Goal: Task Accomplishment & Management: Manage account settings

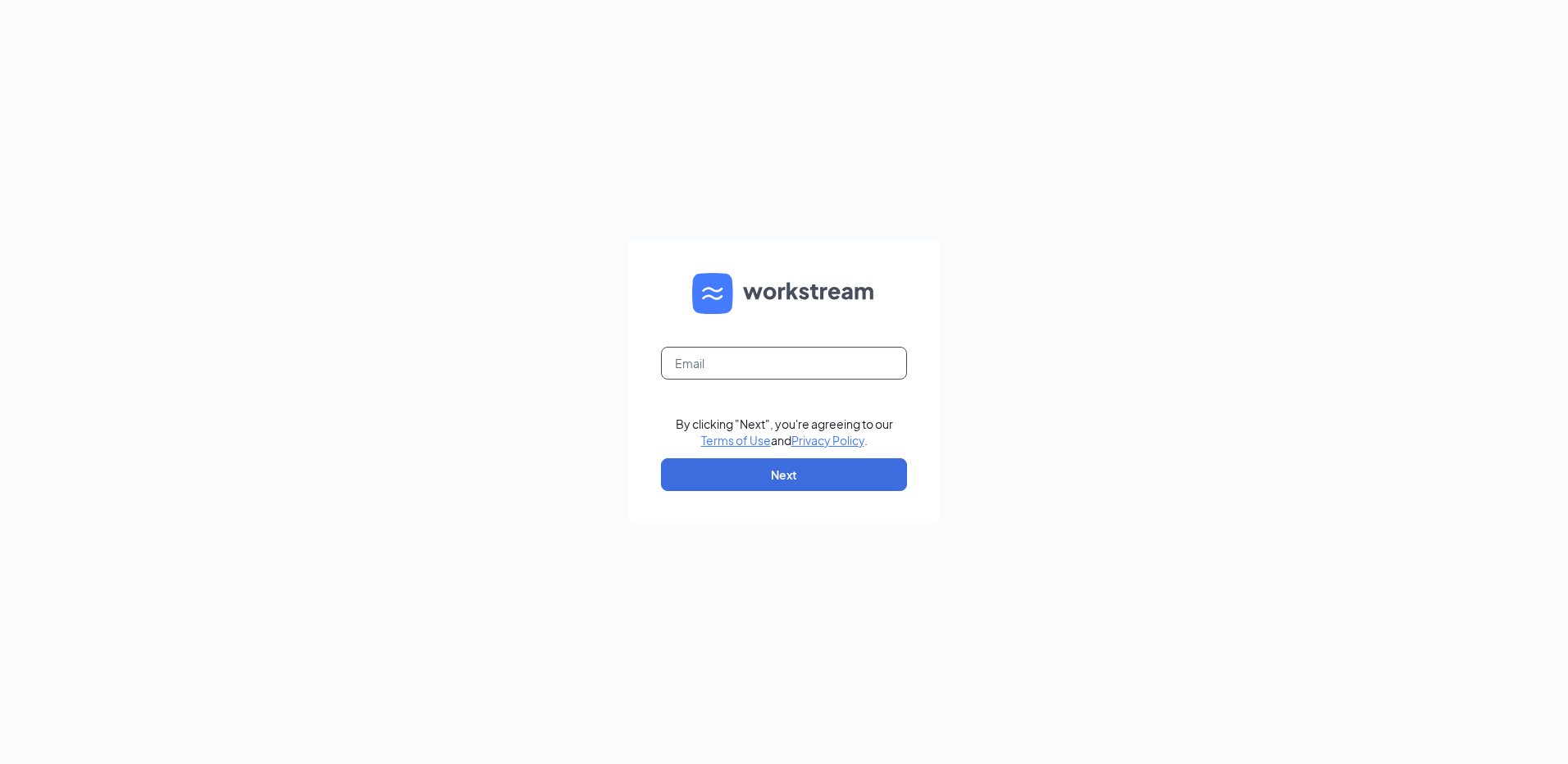
click at [720, 380] on form "By clicking "Next", you're agreeing to our Terms of Use and Privacy Policy . Ne…" at bounding box center [784, 381] width 312 height 283
click at [720, 371] on input "text" at bounding box center [784, 363] width 246 height 33
type input "RS039737@TACOBELL.COM"
click at [726, 471] on button "Next" at bounding box center [784, 474] width 246 height 33
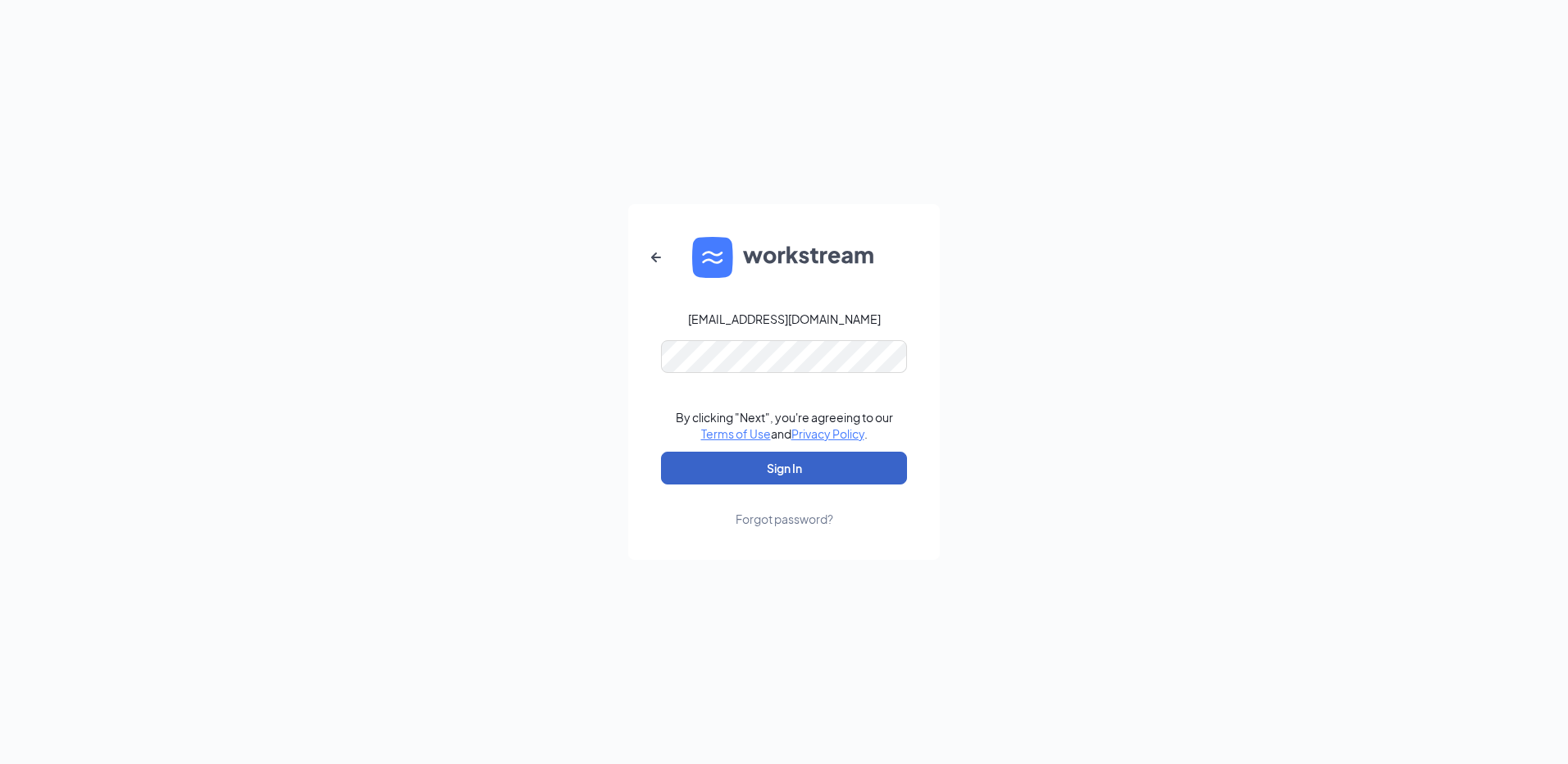
click at [661, 452] on button "Sign In" at bounding box center [784, 468] width 246 height 33
click at [702, 475] on button "Sign In" at bounding box center [784, 468] width 246 height 33
click at [649, 362] on form "RS039737@TACOBELL.COM Credential mismatches. By clicking "Next", you're agreein…" at bounding box center [784, 382] width 312 height 356
click at [661, 452] on button "Sign In" at bounding box center [784, 468] width 246 height 33
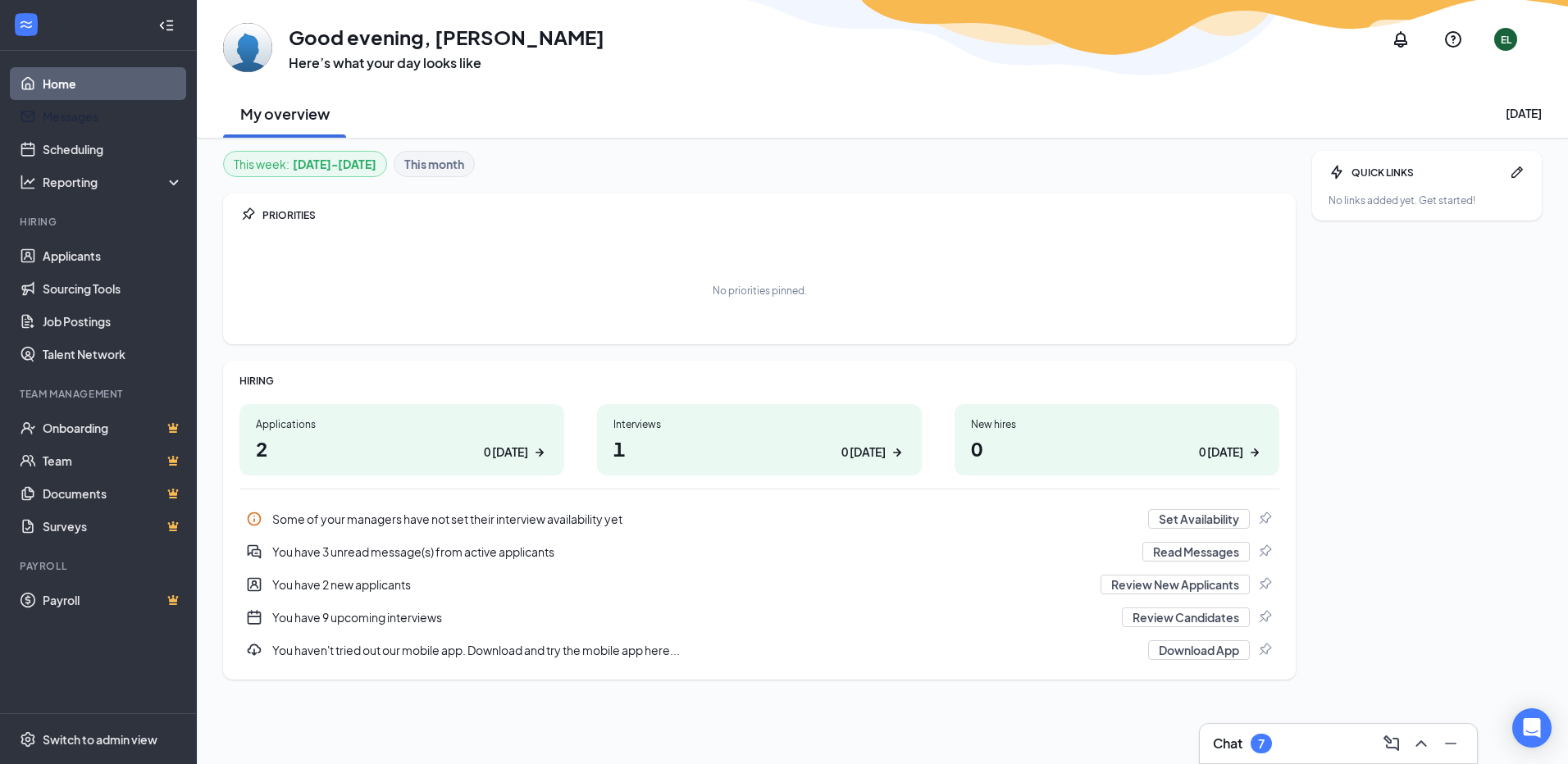
click at [110, 120] on link "Messages" at bounding box center [113, 116] width 140 height 33
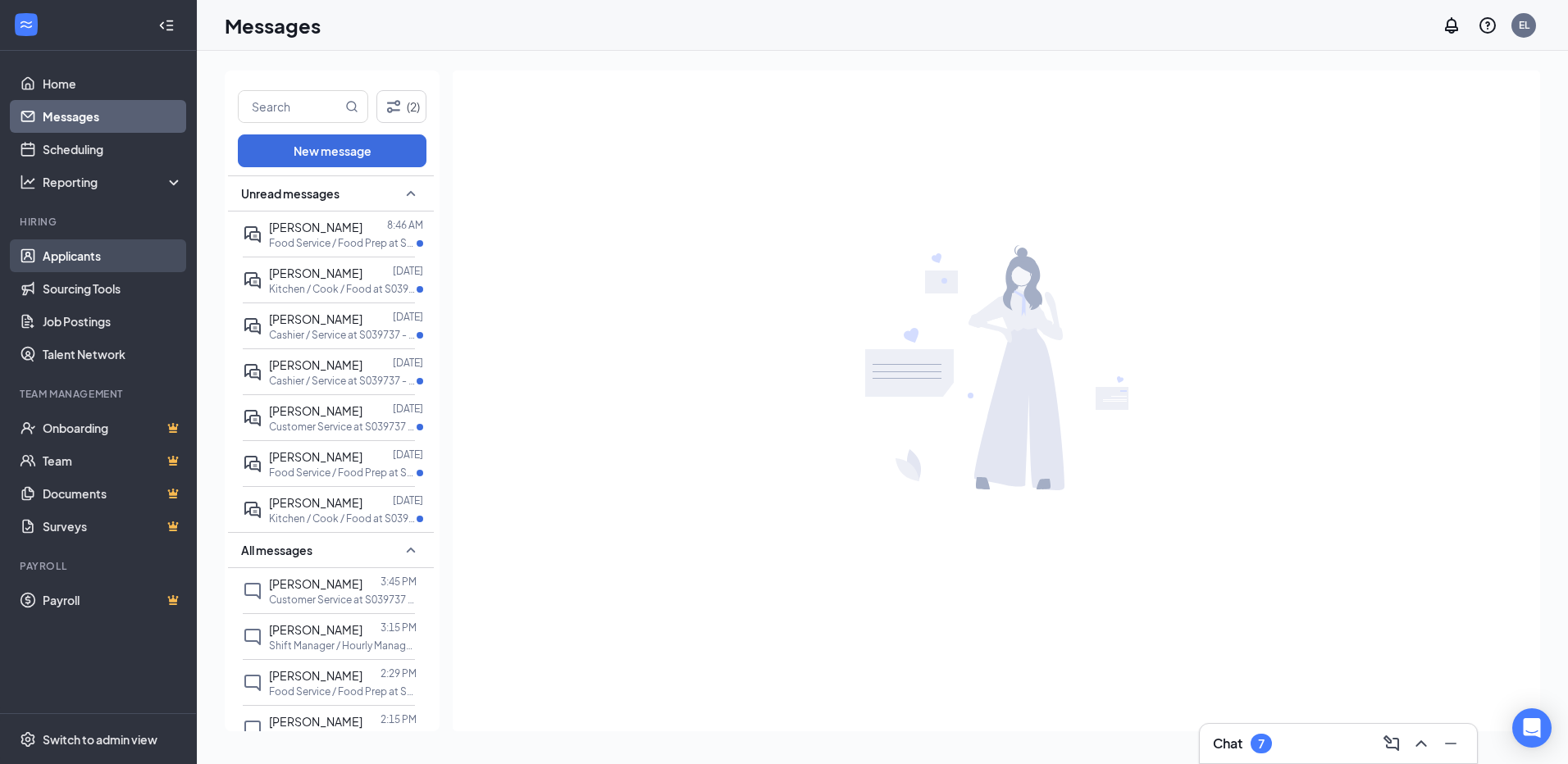
click at [86, 265] on link "Applicants" at bounding box center [113, 256] width 140 height 33
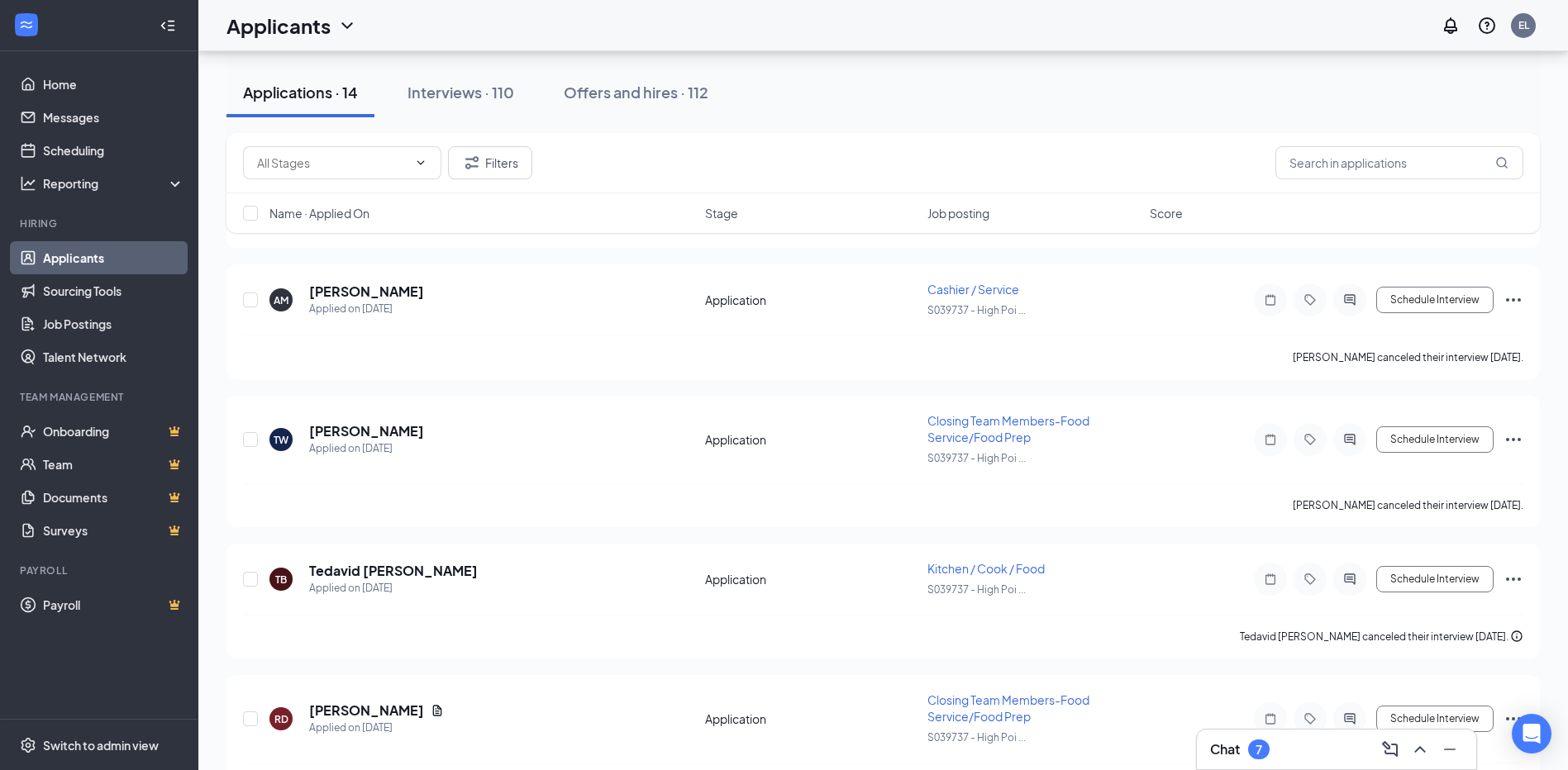
scroll to position [1082, 0]
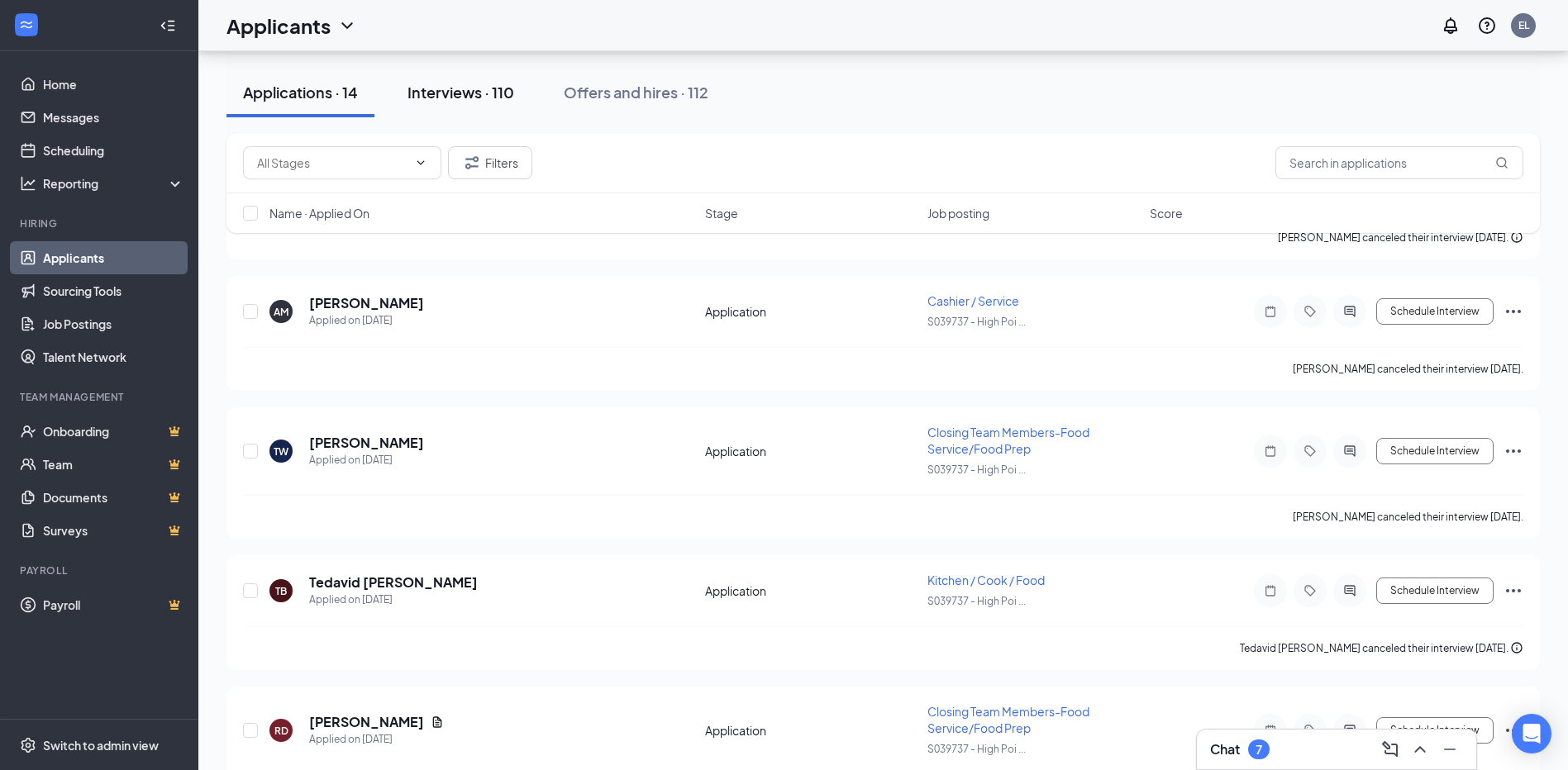
click at [484, 89] on div "Interviews · 110" at bounding box center [460, 91] width 107 height 21
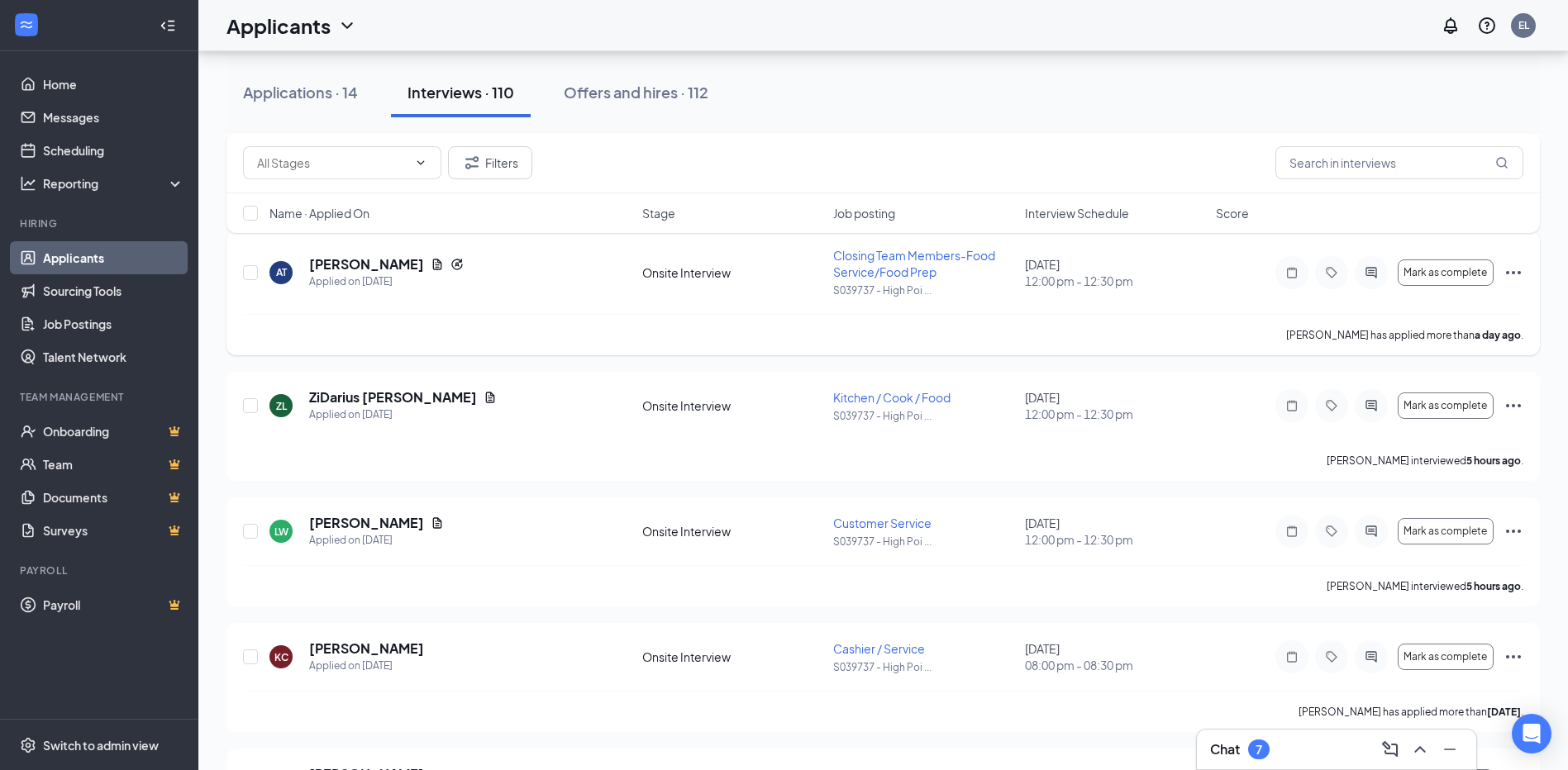
scroll to position [744, 0]
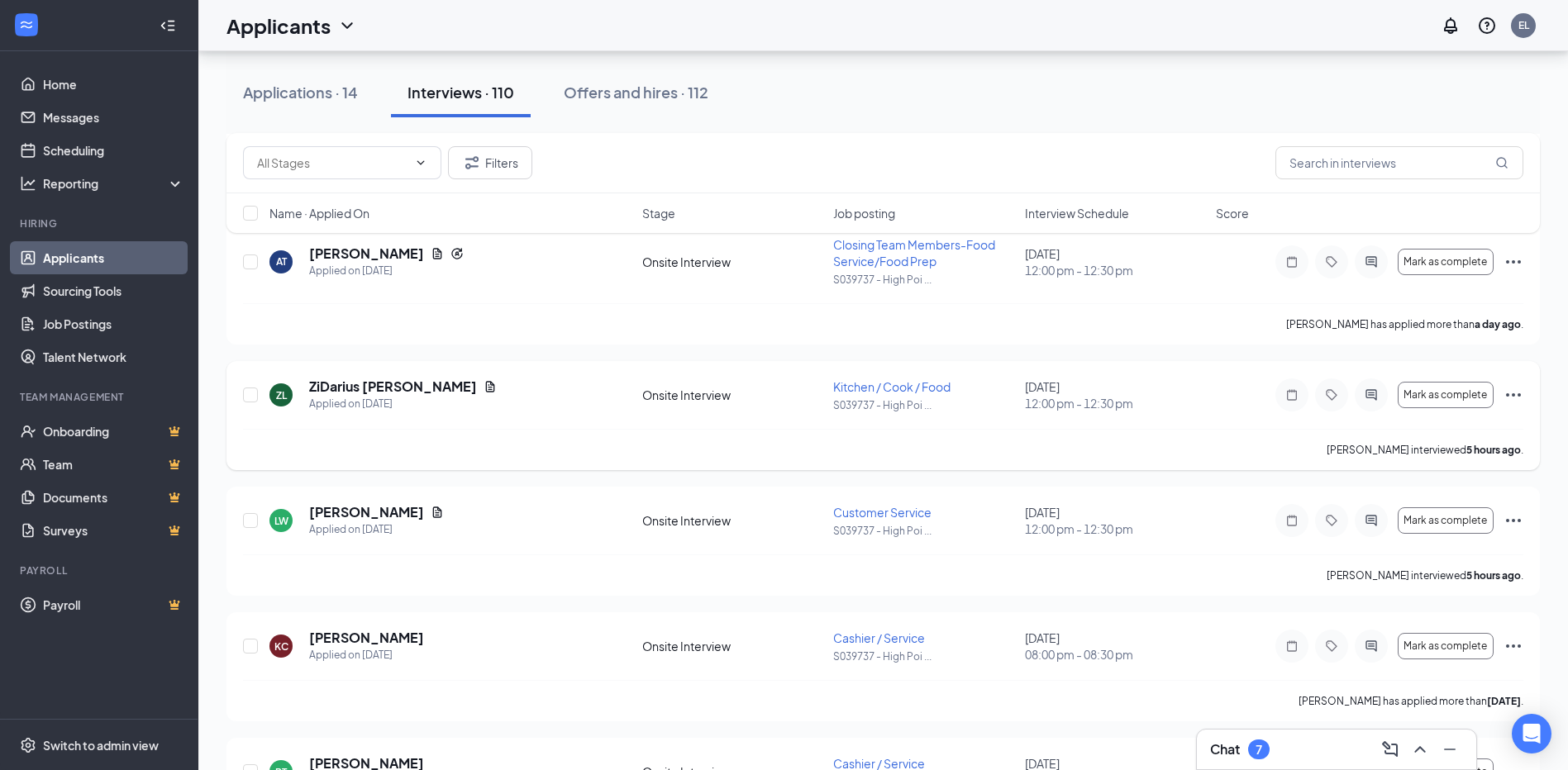
click at [1514, 397] on icon "Ellipses" at bounding box center [1513, 395] width 20 height 20
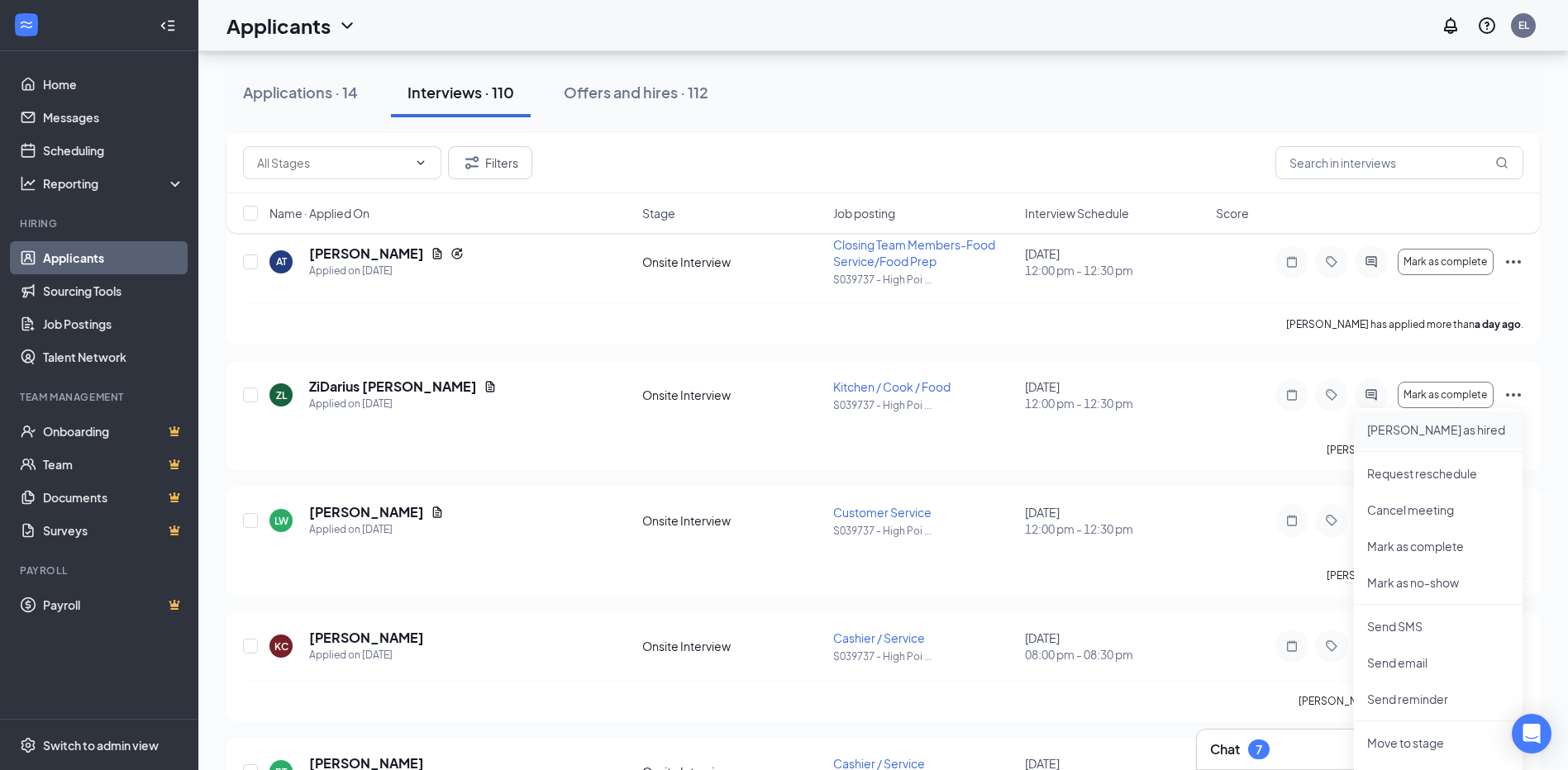
click at [1415, 434] on p "[PERSON_NAME] as hired" at bounding box center [1438, 430] width 142 height 16
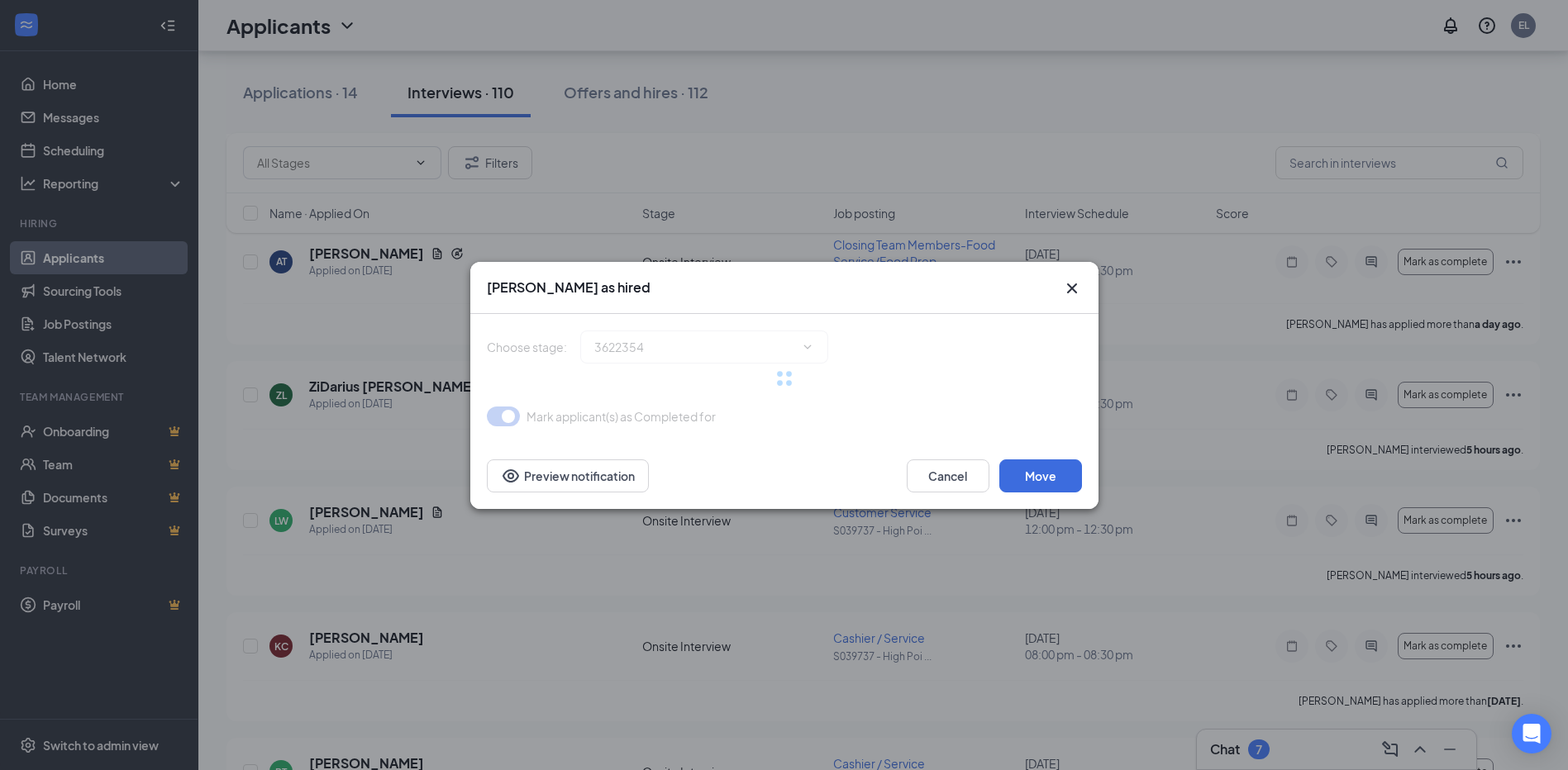
type input "Hiring Complete (final stage)"
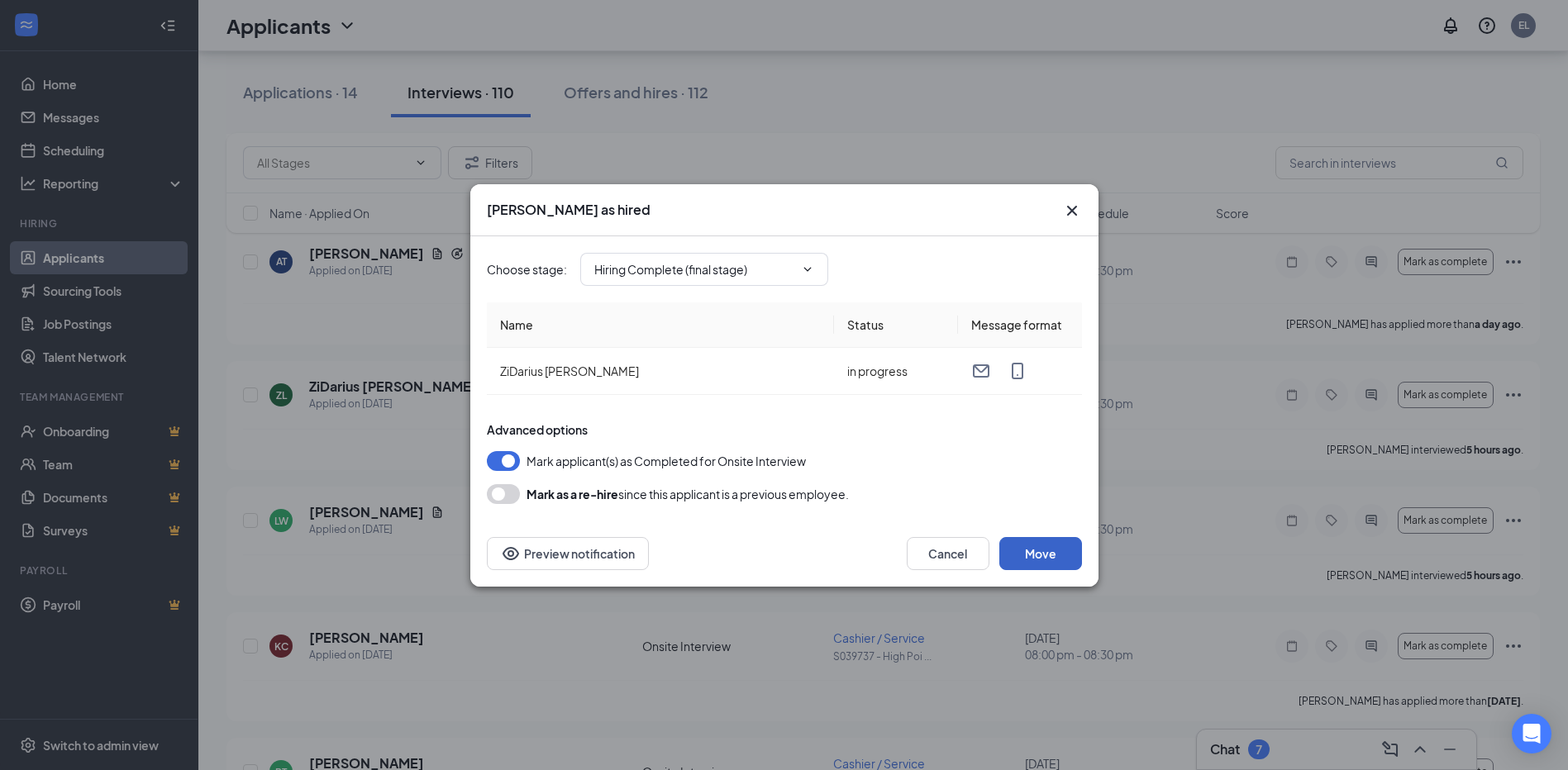
click at [1051, 554] on button "Move" at bounding box center [1041, 553] width 82 height 33
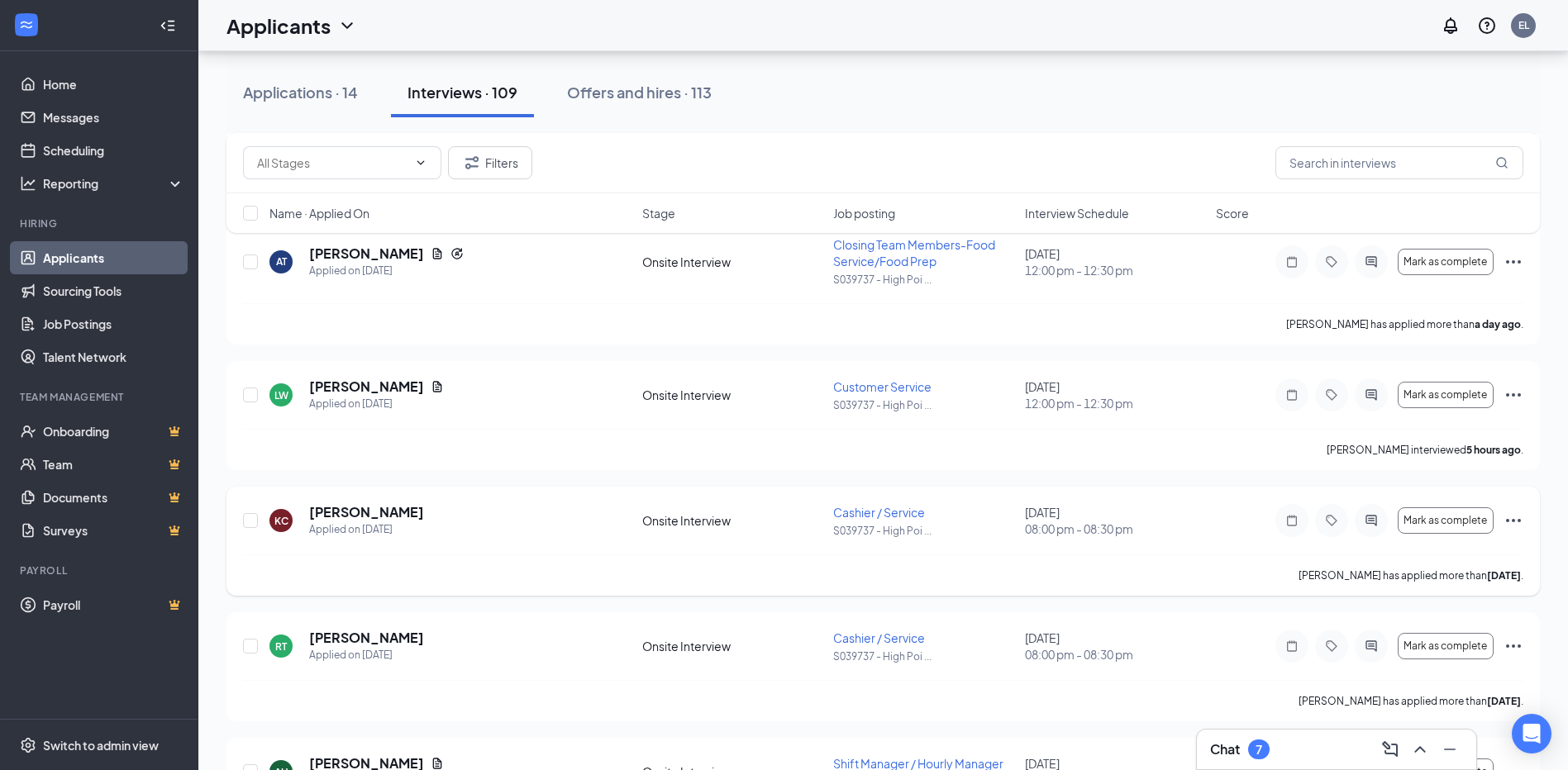
click at [1513, 522] on icon "Ellipses" at bounding box center [1513, 521] width 15 height 4
click at [1387, 552] on p "[PERSON_NAME] as hired" at bounding box center [1438, 555] width 142 height 16
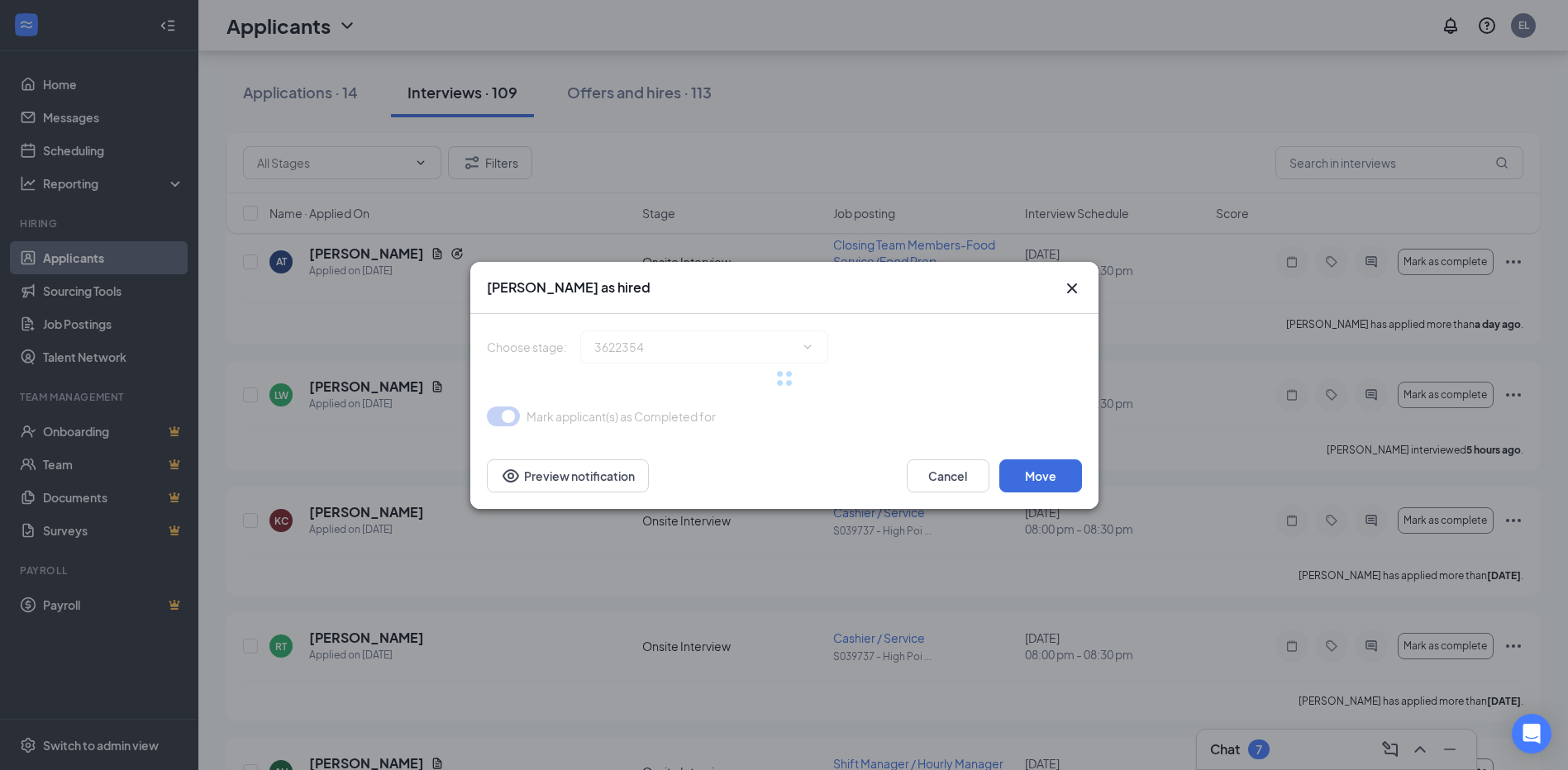
type input "Hiring Complete (final stage)"
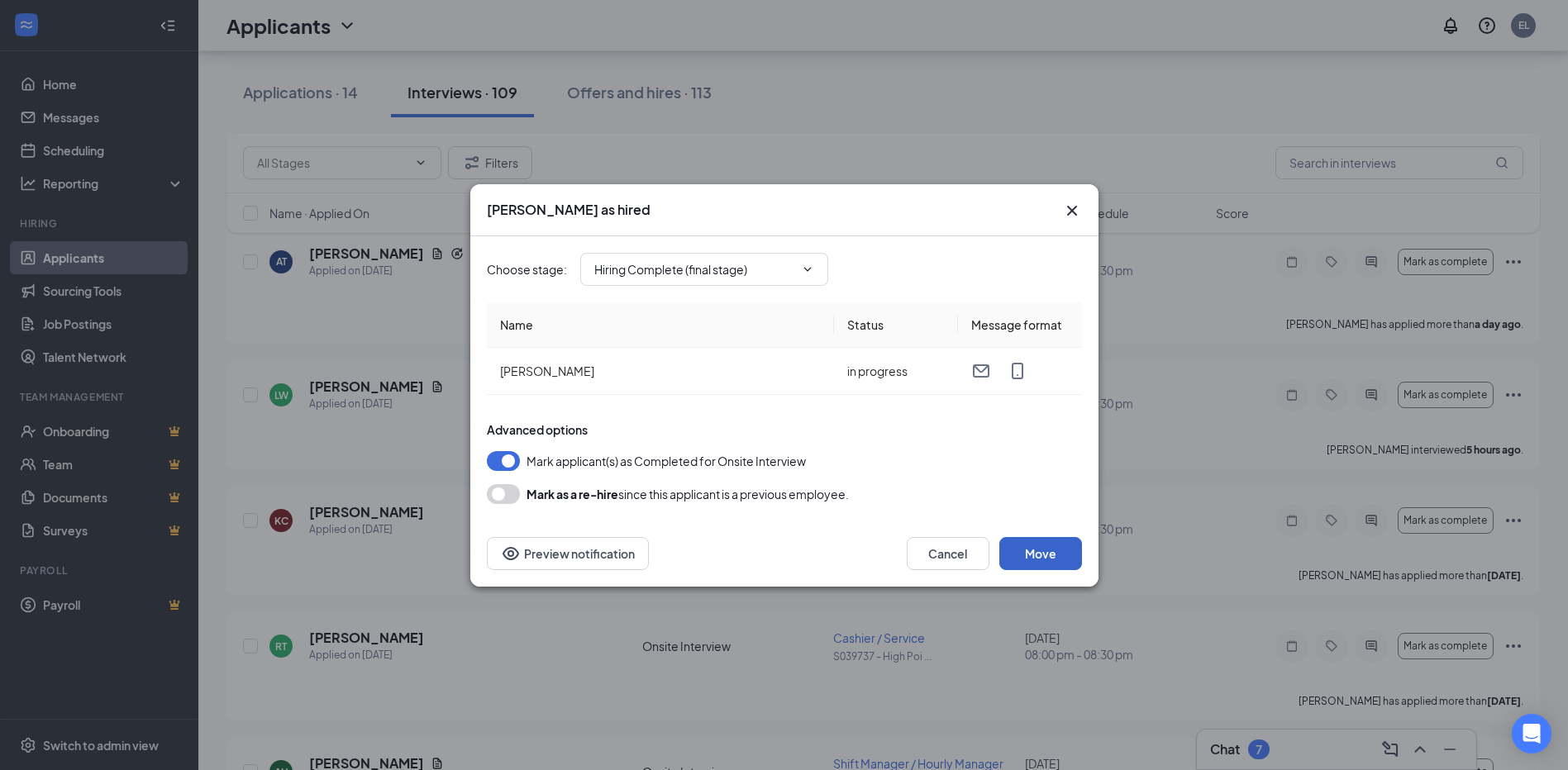
click at [1038, 549] on button "Move" at bounding box center [1041, 553] width 82 height 33
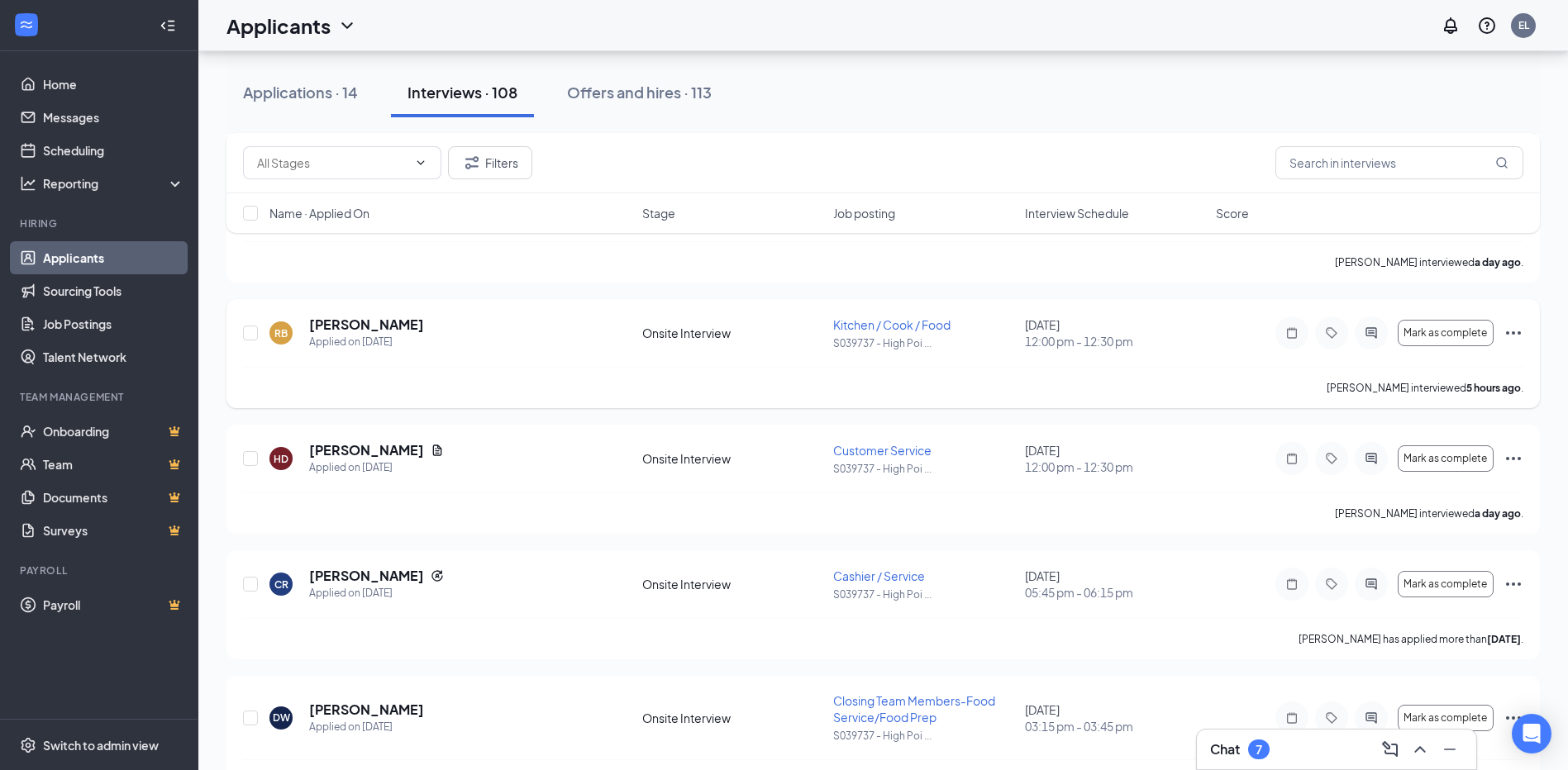
scroll to position [1322, 0]
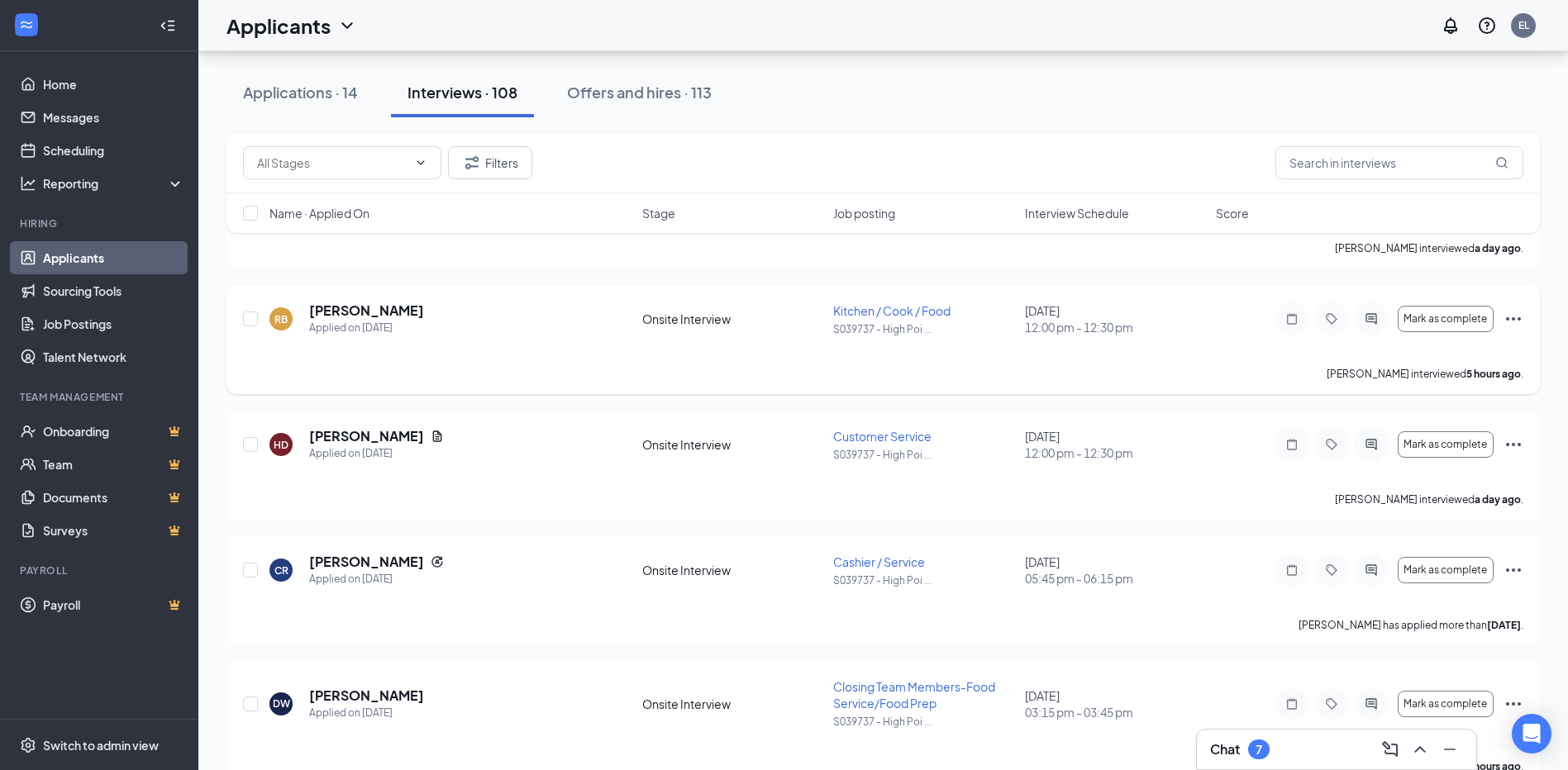
click at [1512, 324] on icon "Ellipses" at bounding box center [1513, 319] width 20 height 20
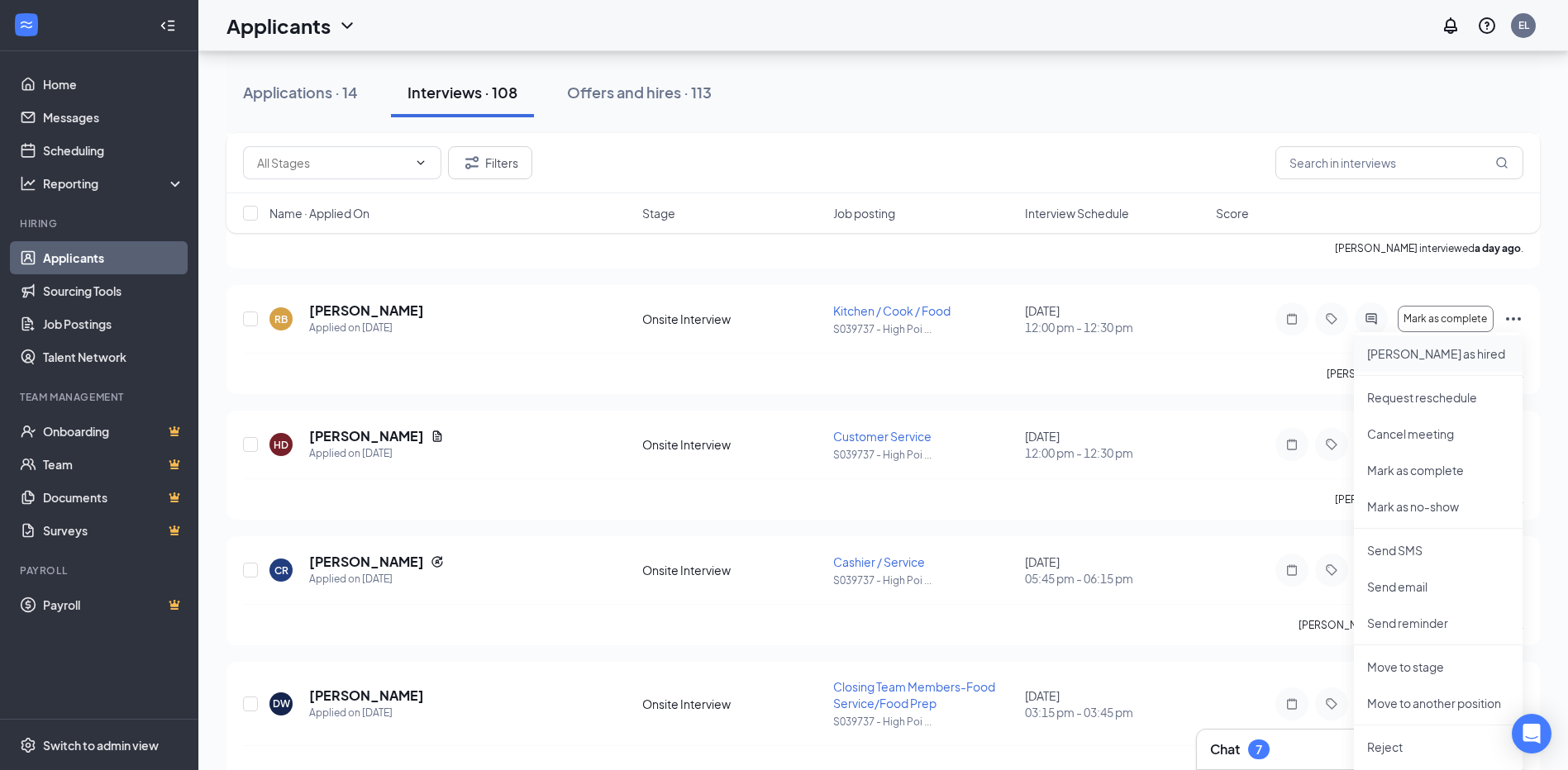
click at [1424, 363] on li "[PERSON_NAME] as hired" at bounding box center [1438, 354] width 168 height 37
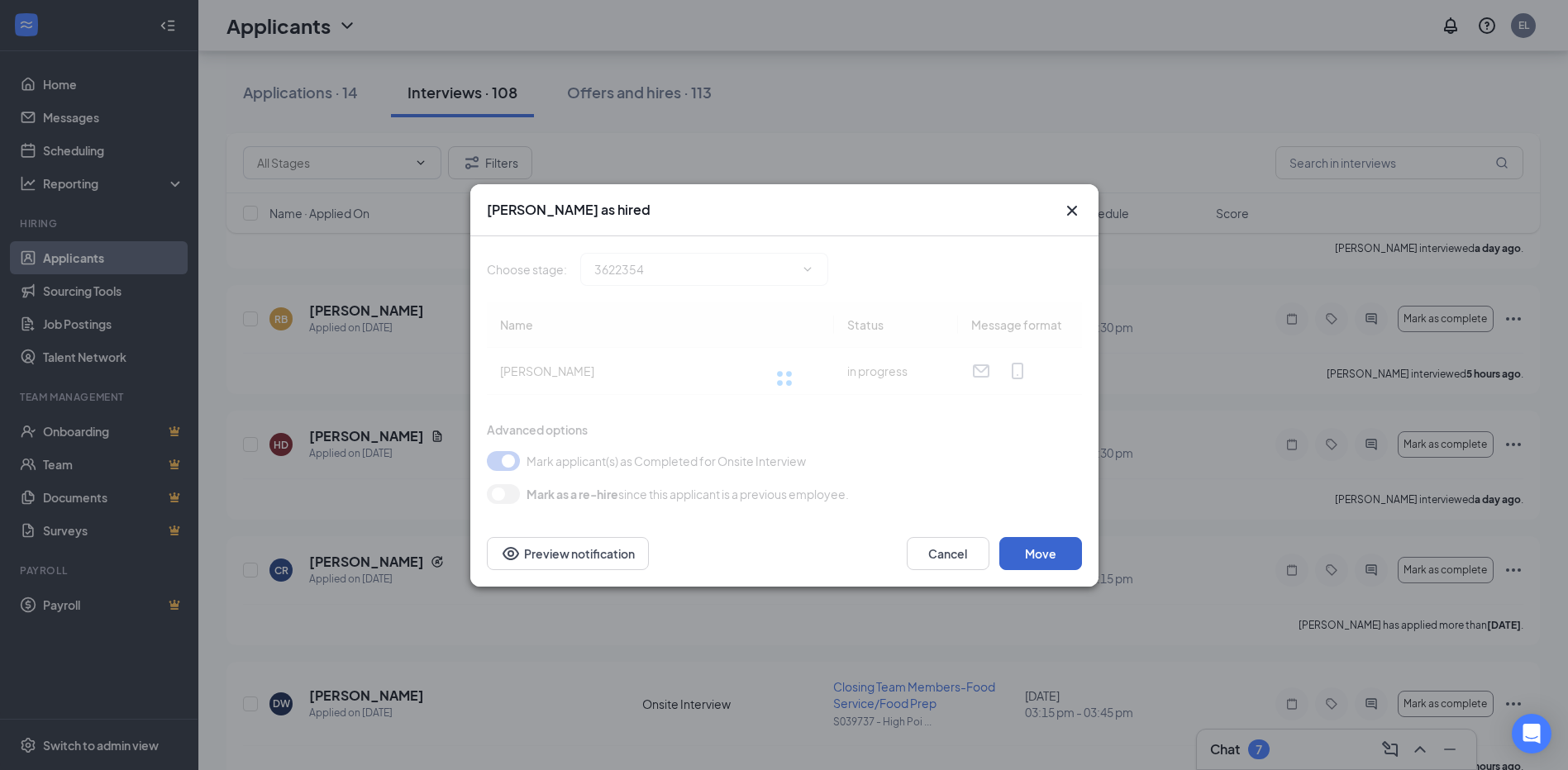
type input "Hiring Complete (final stage)"
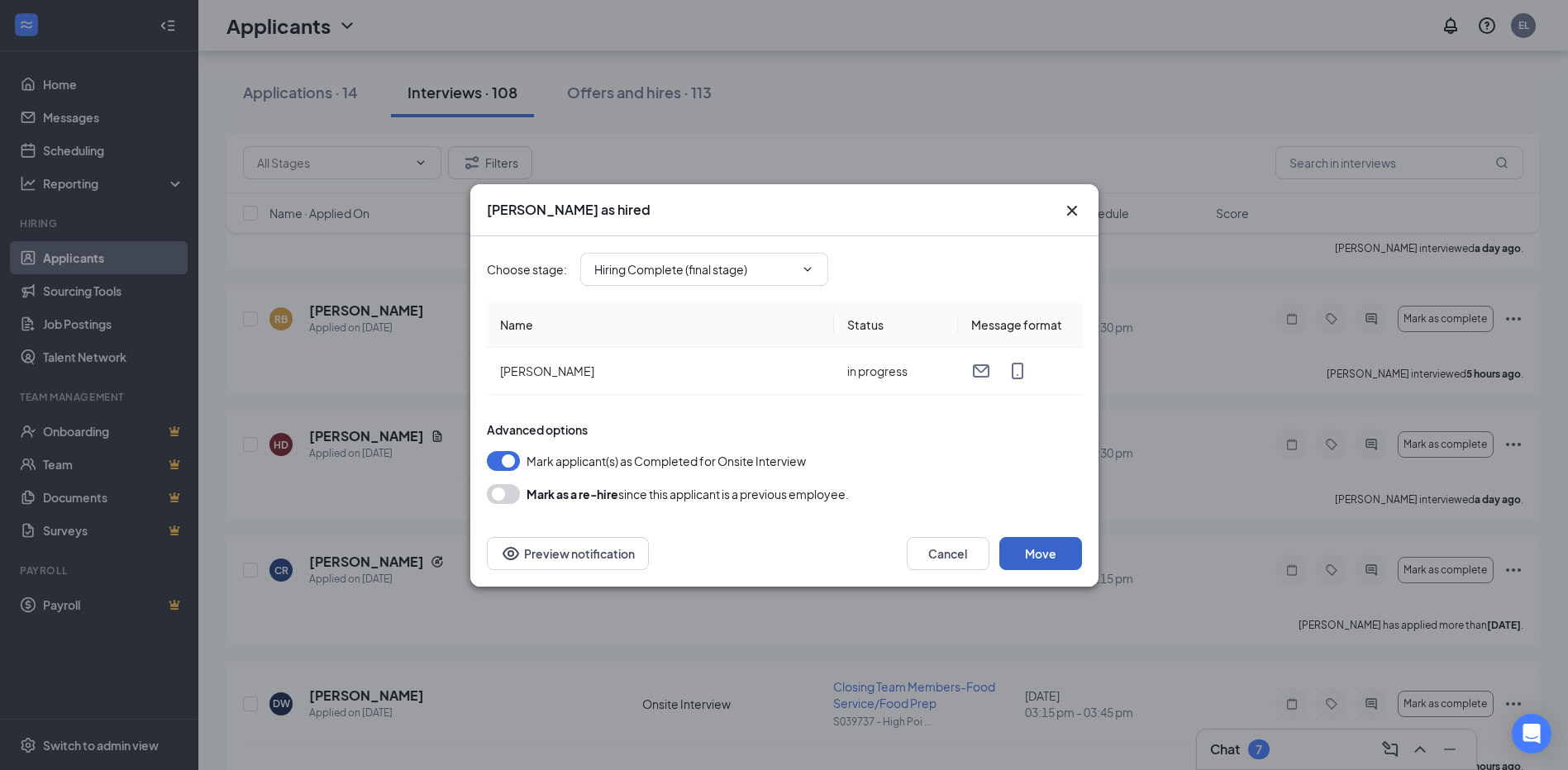
click at [1039, 554] on button "Move" at bounding box center [1041, 553] width 82 height 33
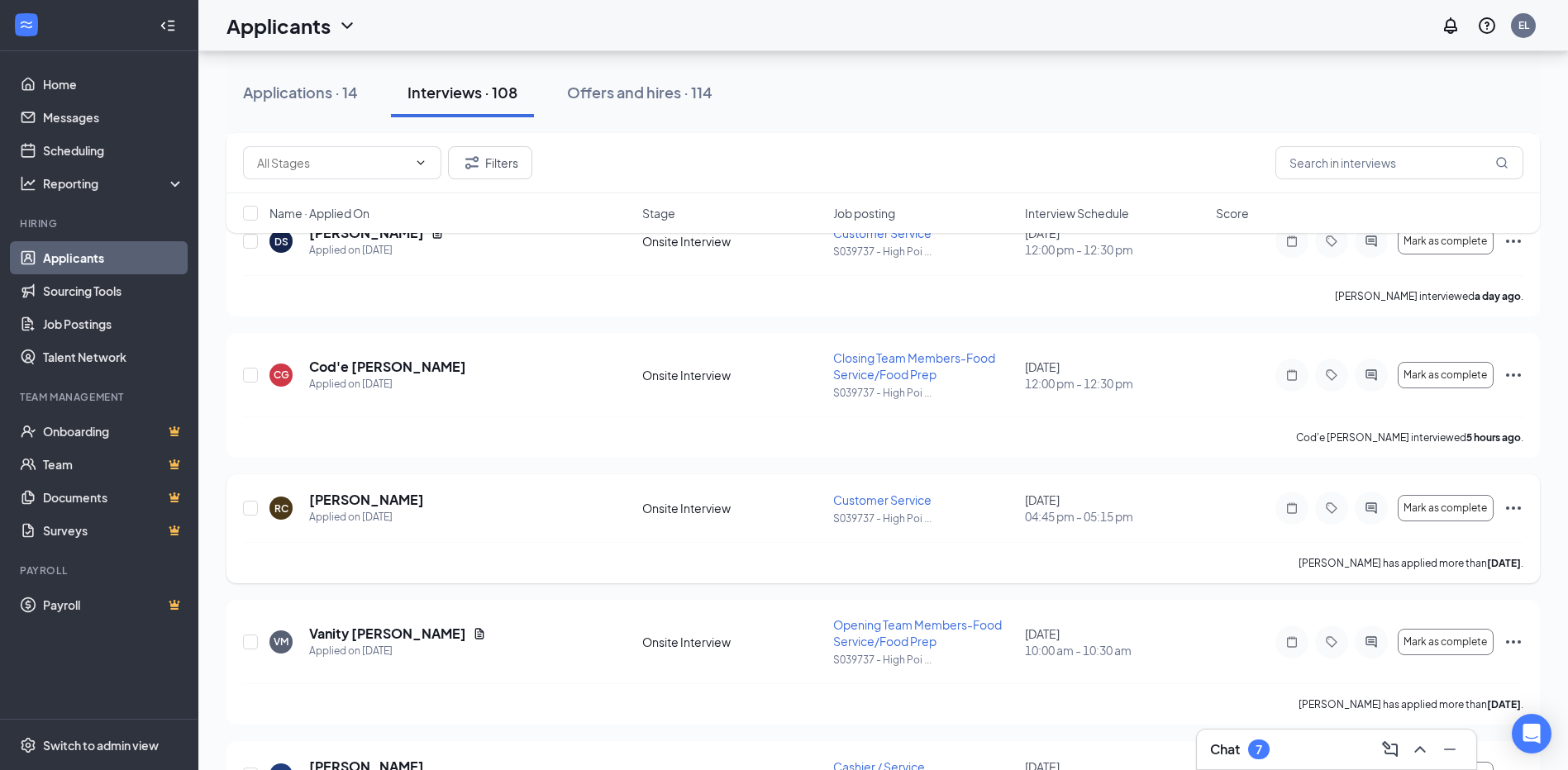
scroll to position [1818, 0]
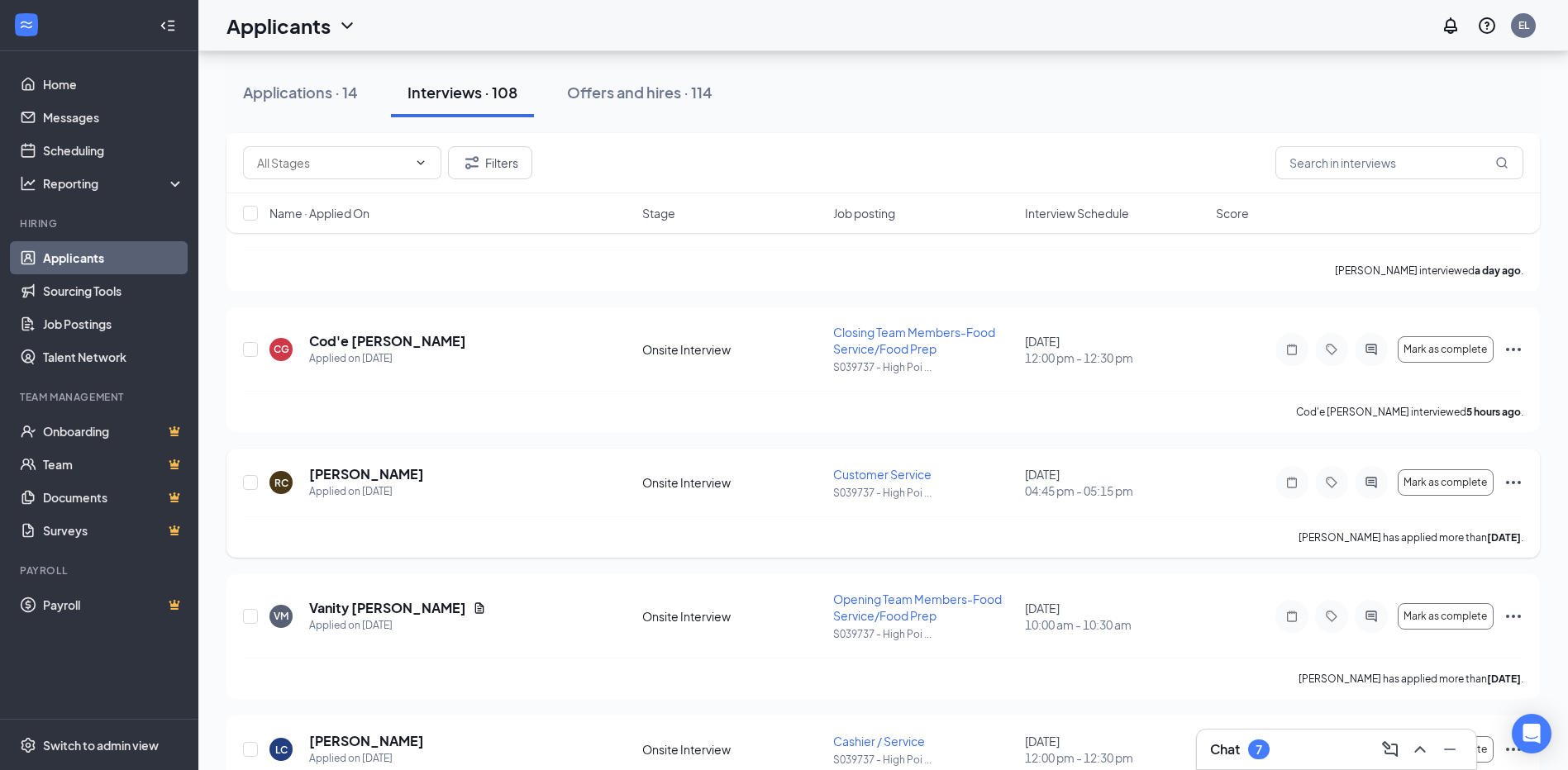
click at [1521, 477] on icon "Ellipses" at bounding box center [1513, 483] width 20 height 20
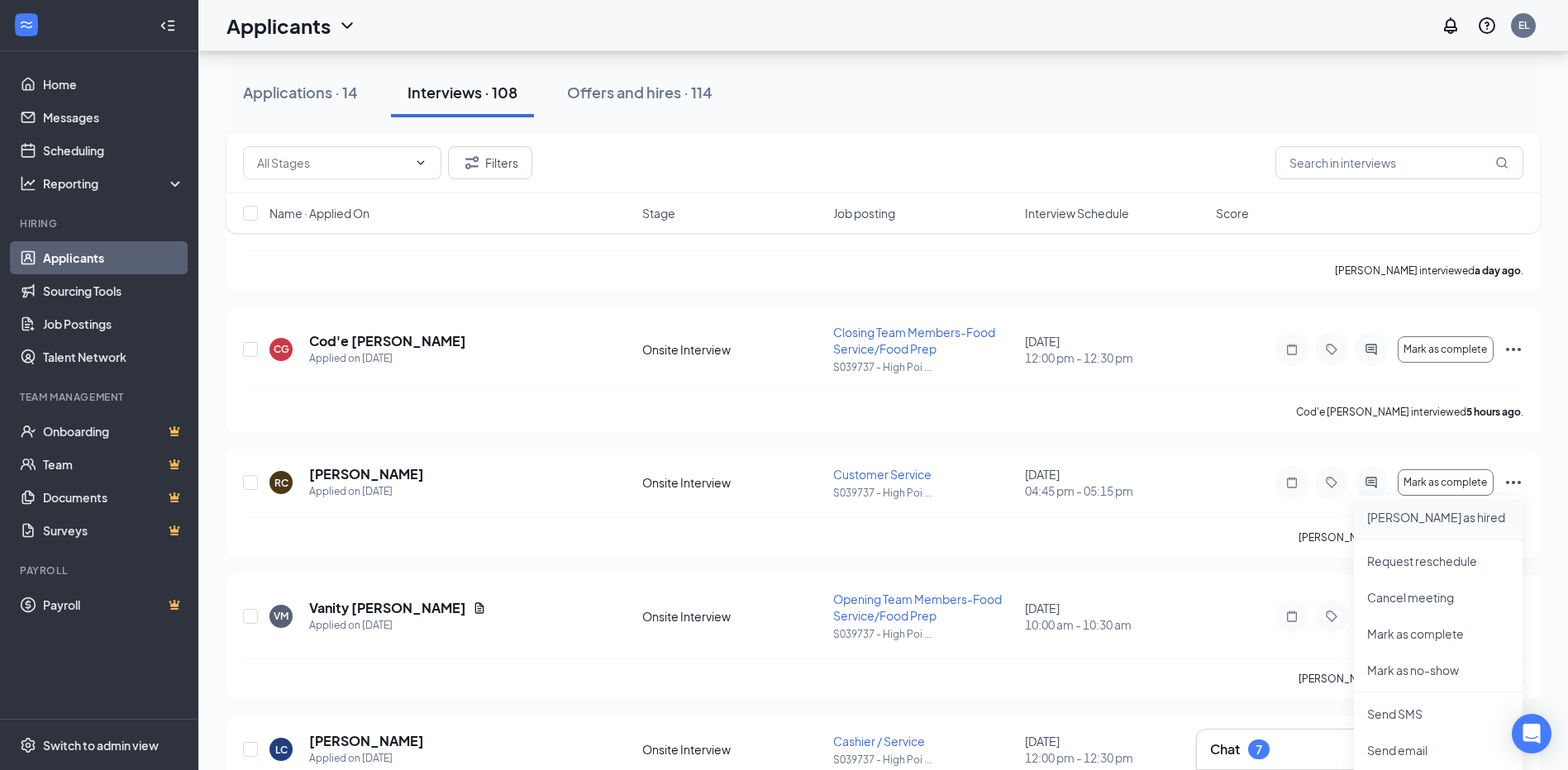
click at [1395, 511] on p "[PERSON_NAME] as hired" at bounding box center [1438, 518] width 142 height 16
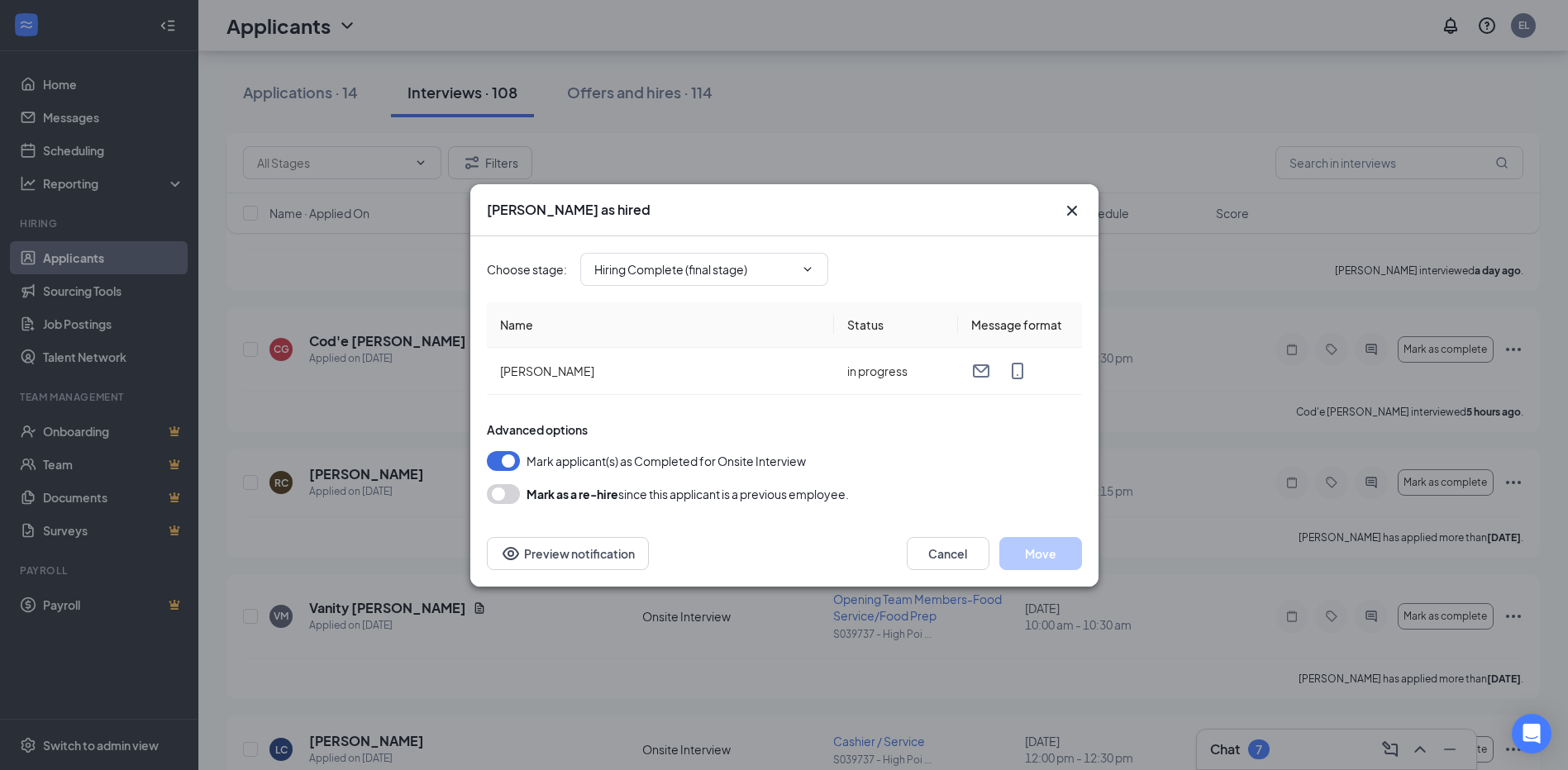
type input "Hiring Complete (final stage)"
click at [1035, 556] on button "Move" at bounding box center [1041, 553] width 82 height 33
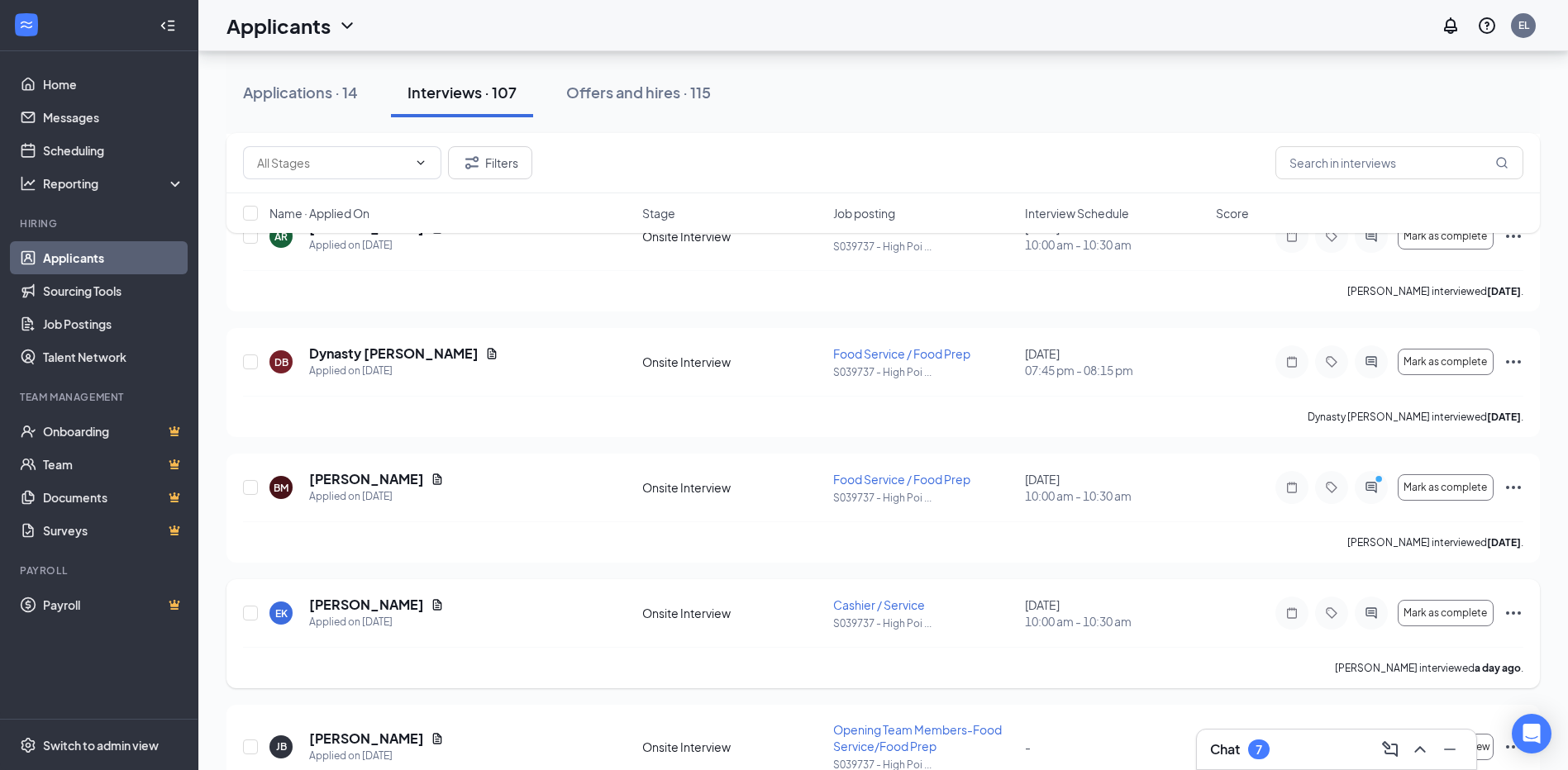
scroll to position [4215, 0]
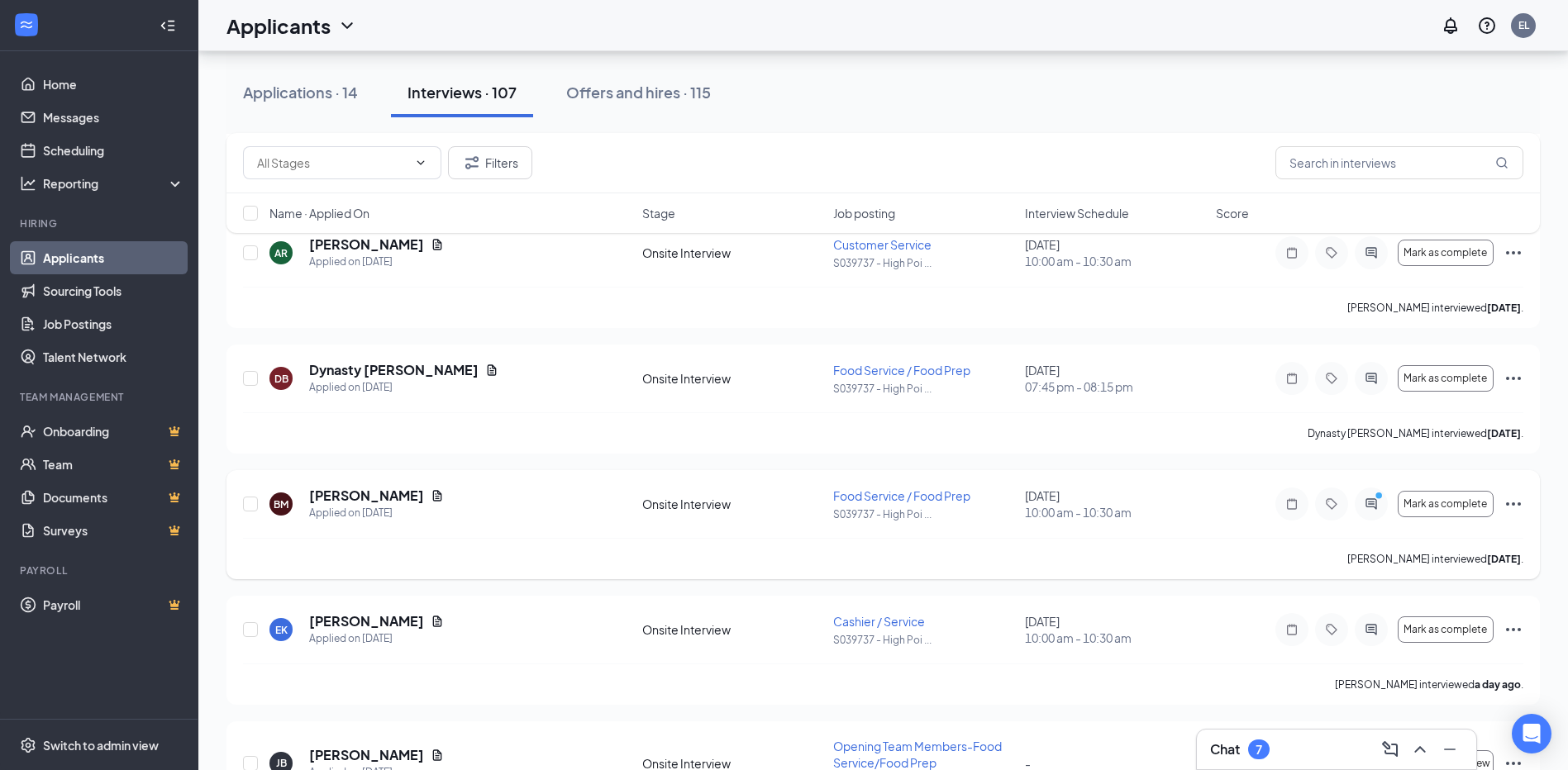
click at [1521, 500] on icon "Ellipses" at bounding box center [1513, 504] width 20 height 20
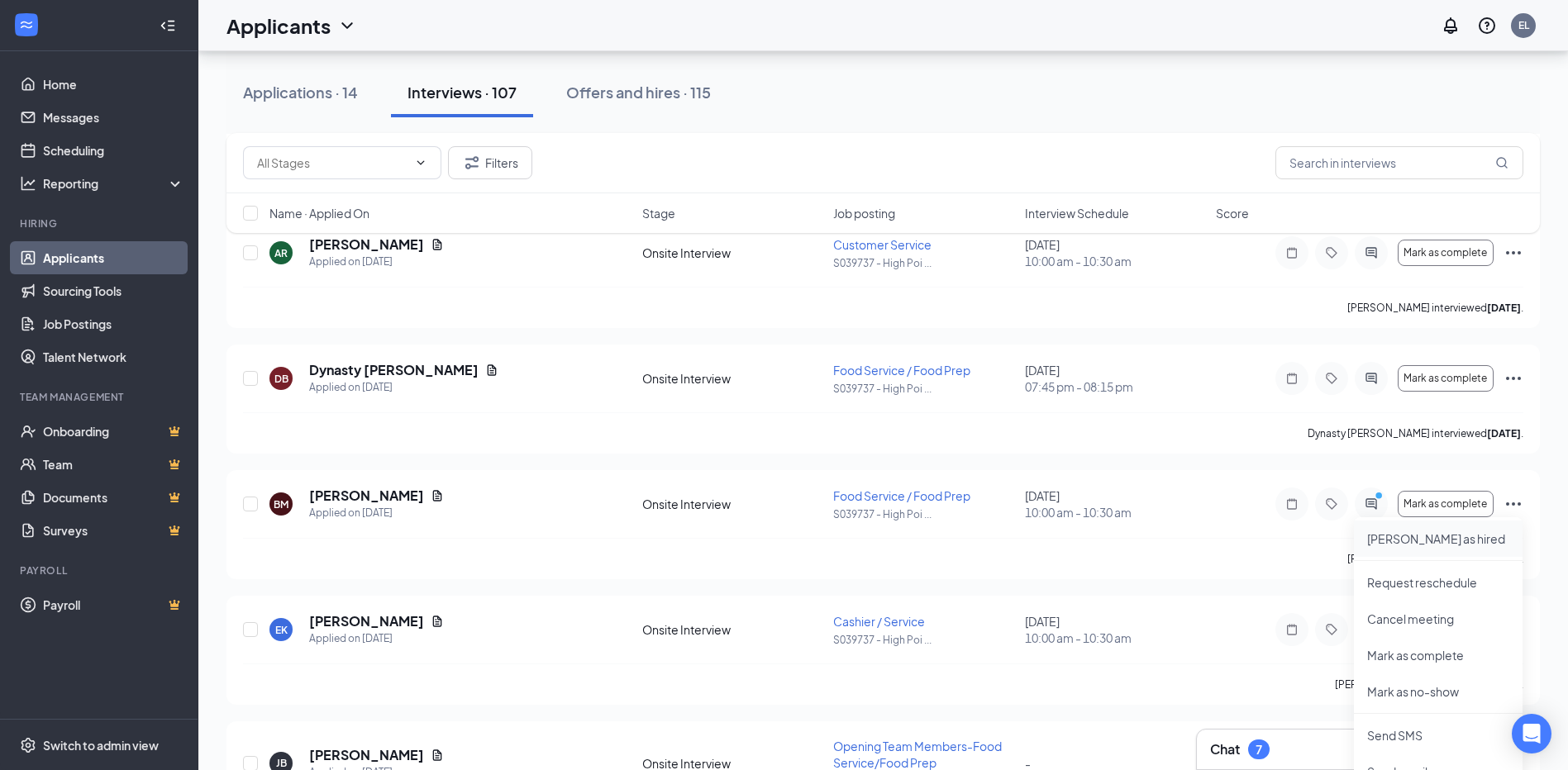
click at [1392, 536] on p "[PERSON_NAME] as hired" at bounding box center [1438, 539] width 142 height 16
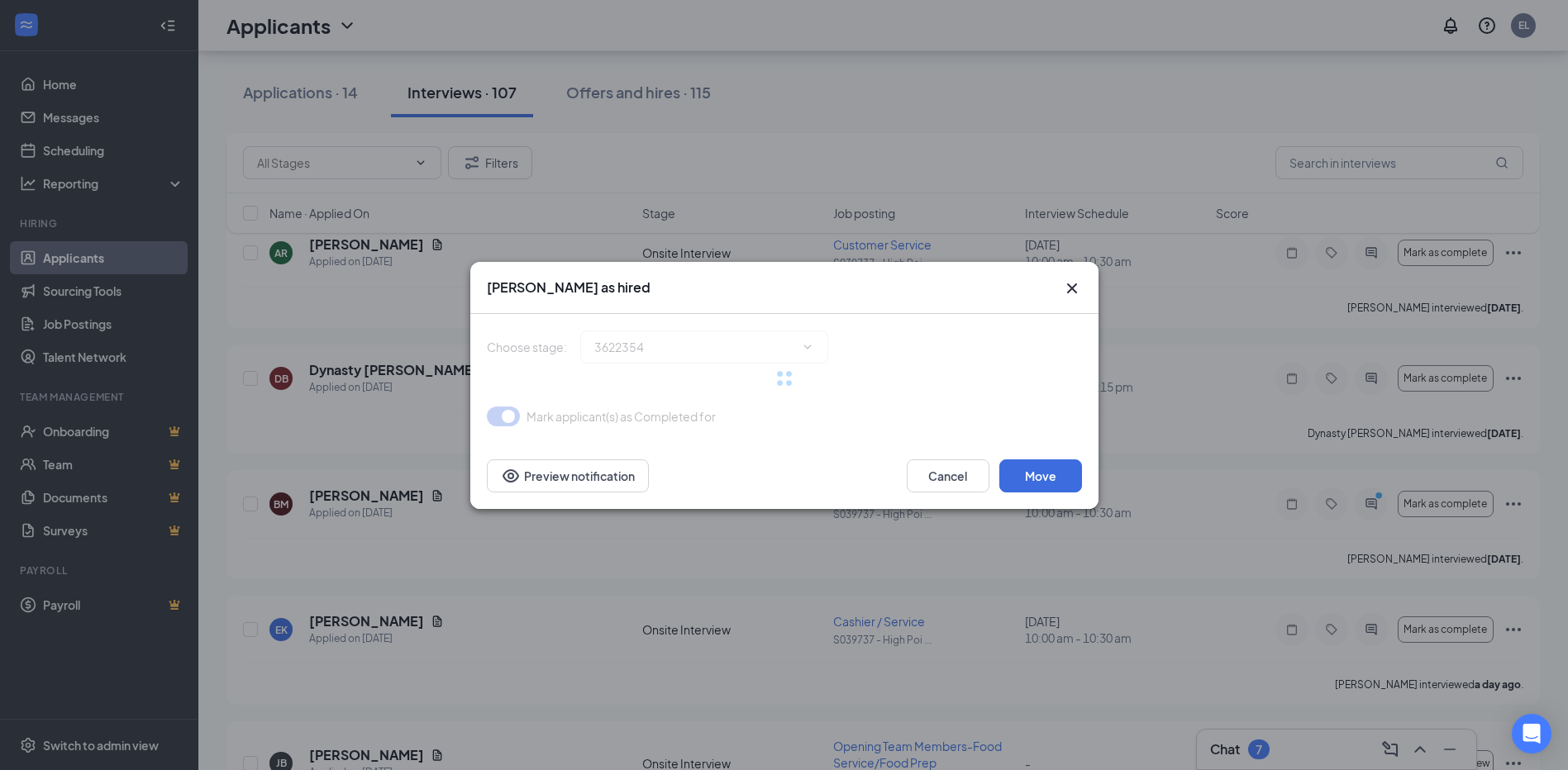
type input "Hiring Complete (final stage)"
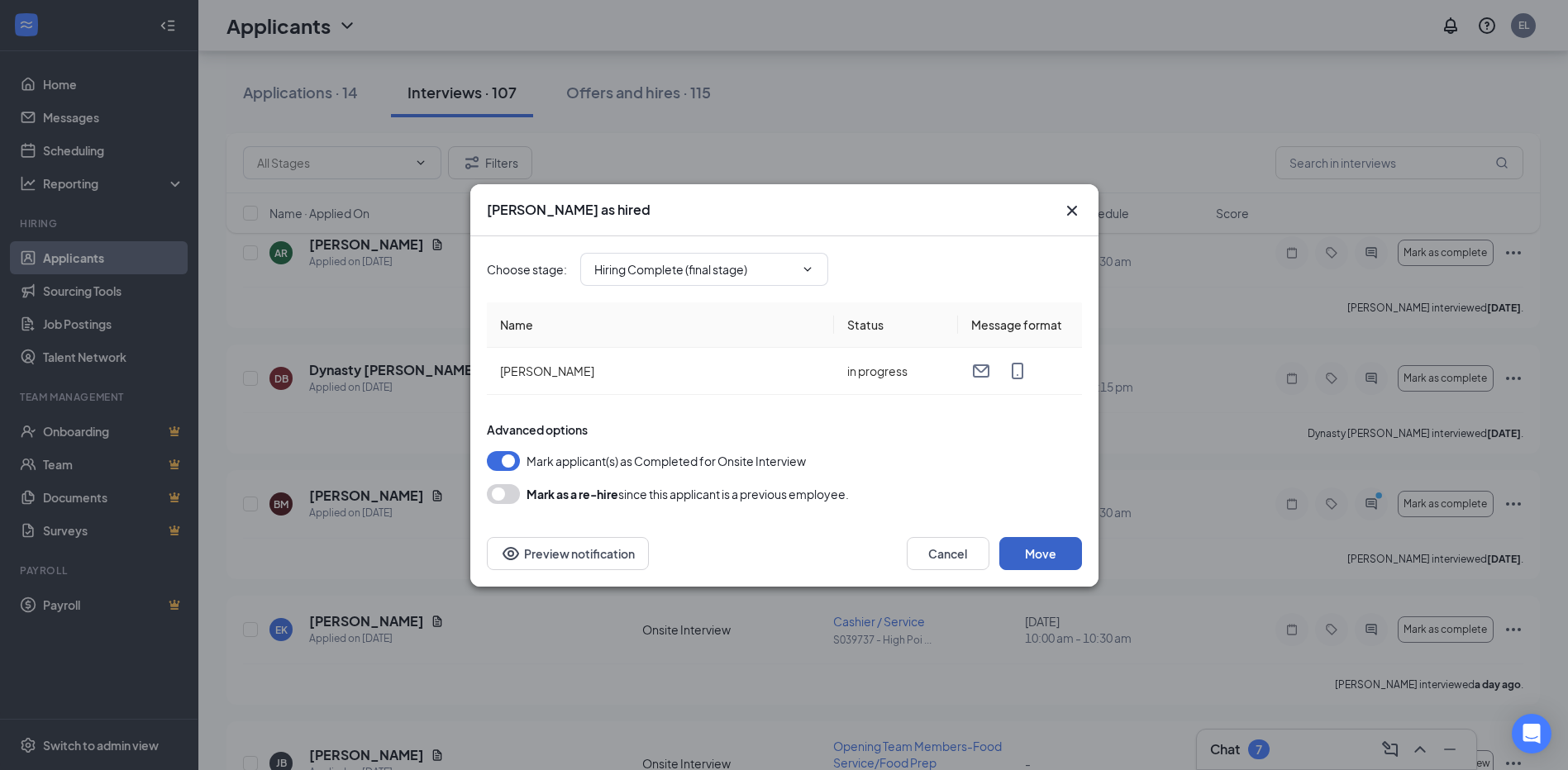
click at [1067, 557] on button "Move" at bounding box center [1041, 553] width 82 height 33
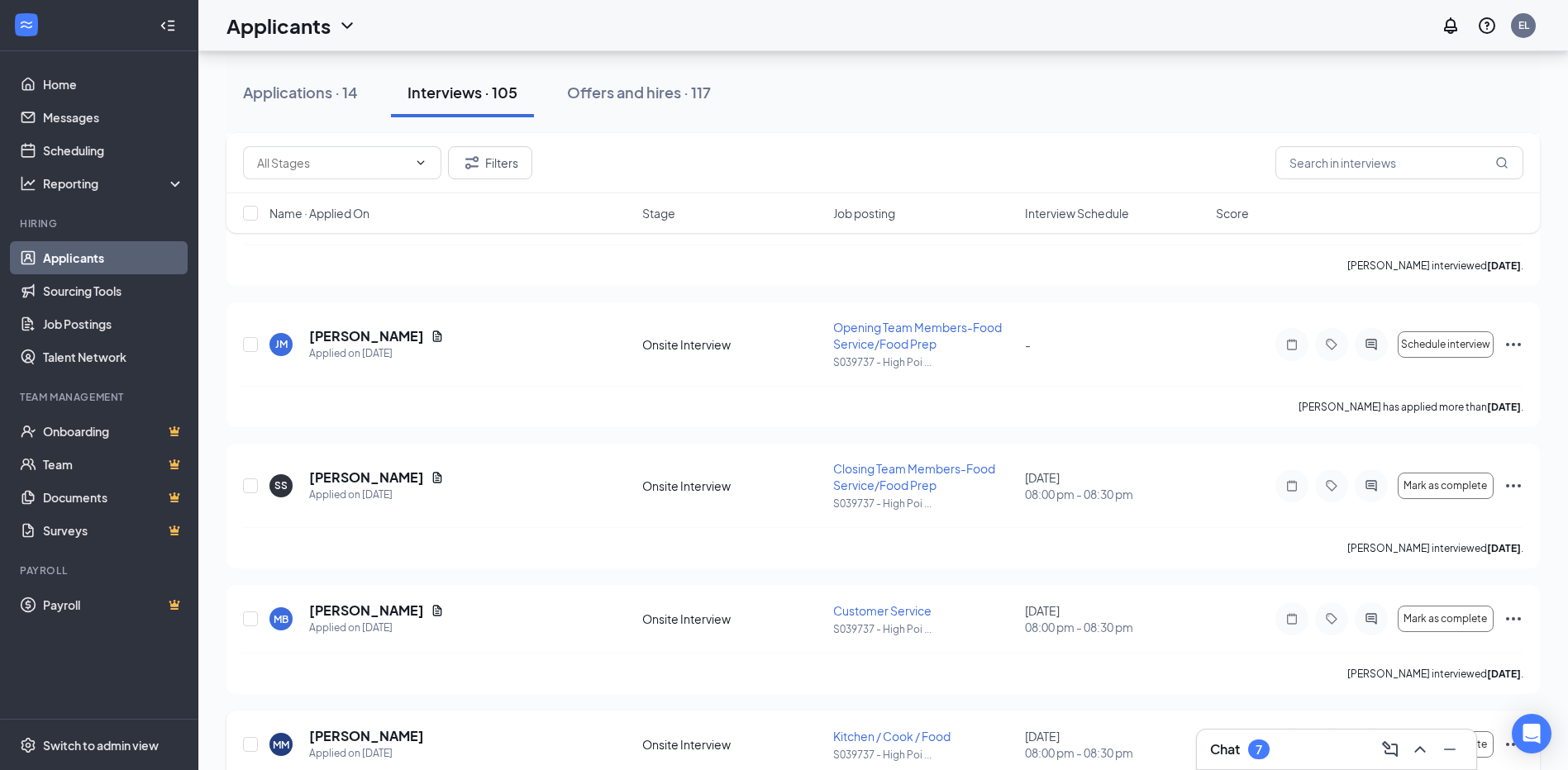
scroll to position [5884, 0]
